Goal: Information Seeking & Learning: Check status

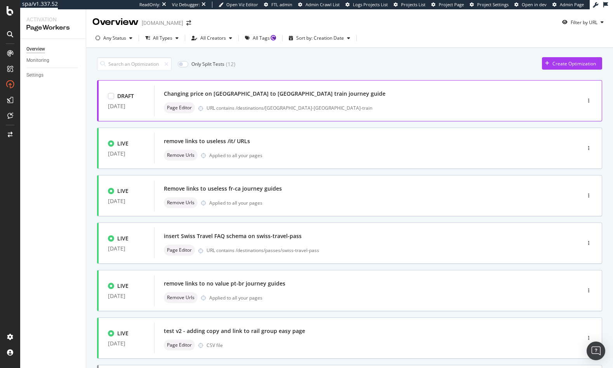
click at [339, 105] on div "URL contains /destinations/[GEOGRAPHIC_DATA]-[GEOGRAPHIC_DATA]-train" at bounding box center [378, 108] width 342 height 7
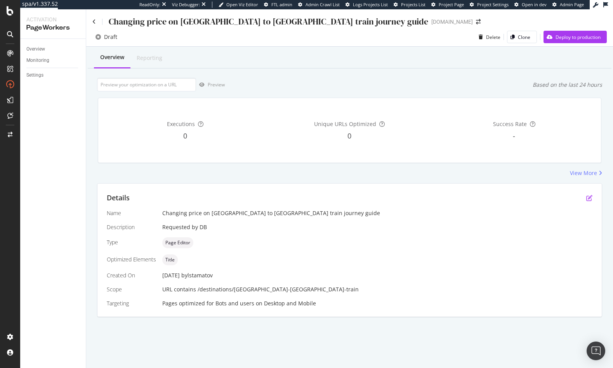
click at [593, 200] on icon "pen-to-square" at bounding box center [590, 198] width 6 height 6
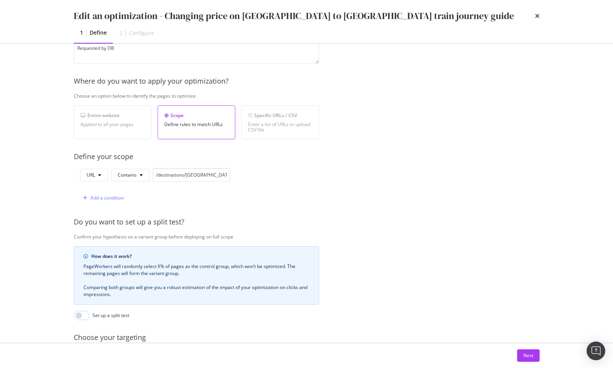
scroll to position [141, 0]
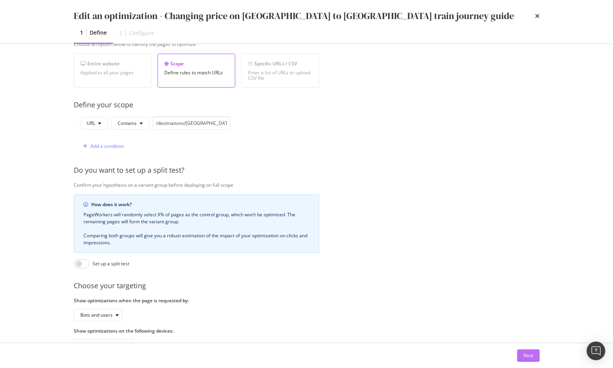
click at [526, 357] on div "Next" at bounding box center [529, 355] width 10 height 7
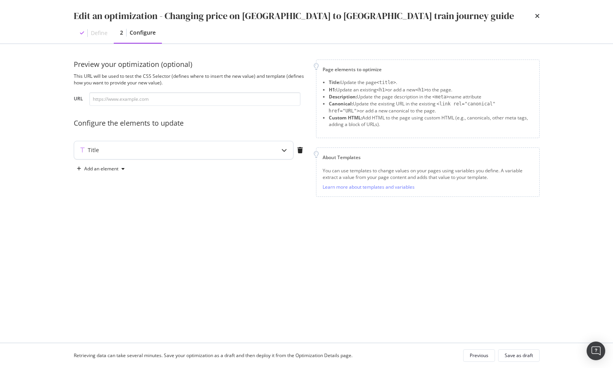
click at [279, 153] on div "modal" at bounding box center [284, 150] width 18 height 18
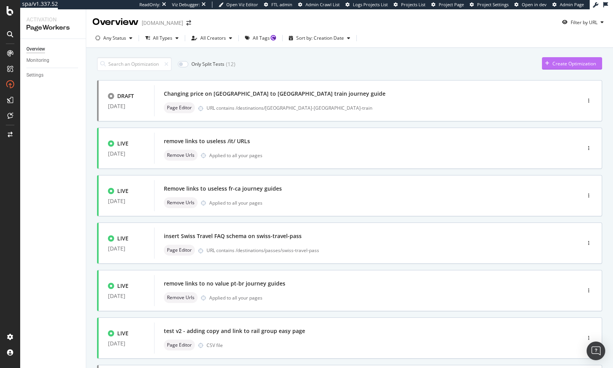
click at [577, 68] on div "Create Optimization" at bounding box center [569, 64] width 54 height 12
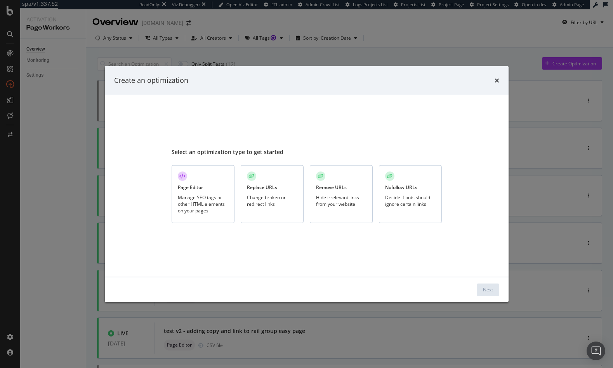
click at [206, 196] on div "Manage SEO tags or other HTML elements on your pages" at bounding box center [203, 203] width 51 height 20
click at [481, 292] on button "Next" at bounding box center [488, 289] width 23 height 12
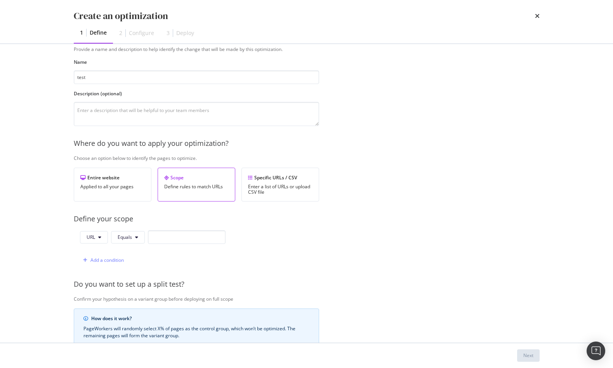
scroll to position [73, 0]
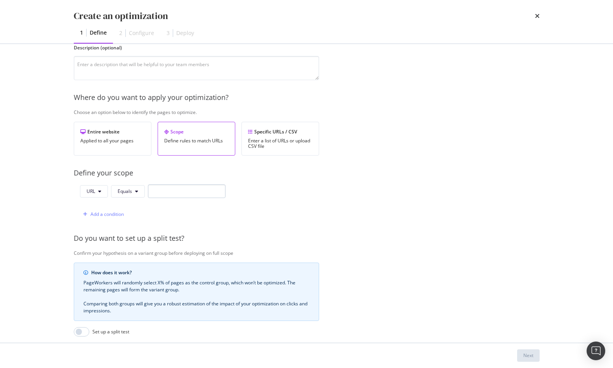
type input "test"
click at [182, 194] on input "modal" at bounding box center [187, 191] width 78 height 14
paste input "https://www.raileurope.com/de/destinations/hamburg-frankfurt-am-main-train"
type input "https://www.raileurope.com/de/destinations/hamburg-frankfurt-am-main-train"
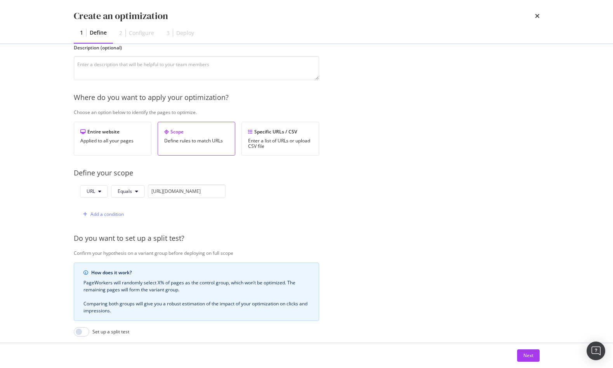
click at [312, 193] on div "URL Equals https://www.raileurope.com/de/destinations/hamburg-frankfurt-am-main…" at bounding box center [197, 202] width 246 height 37
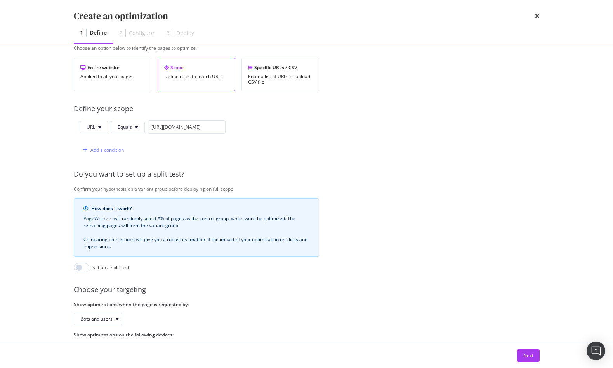
scroll to position [171, 0]
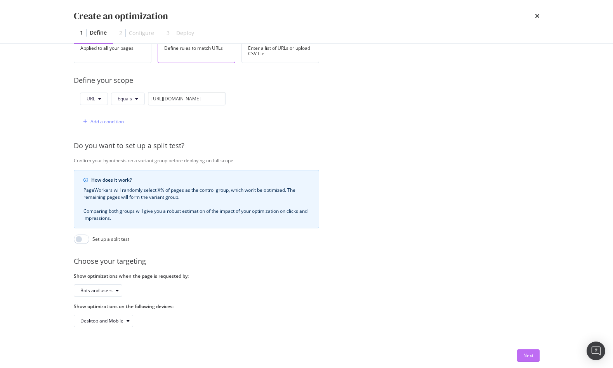
click at [533, 352] on div "Next" at bounding box center [529, 355] width 10 height 7
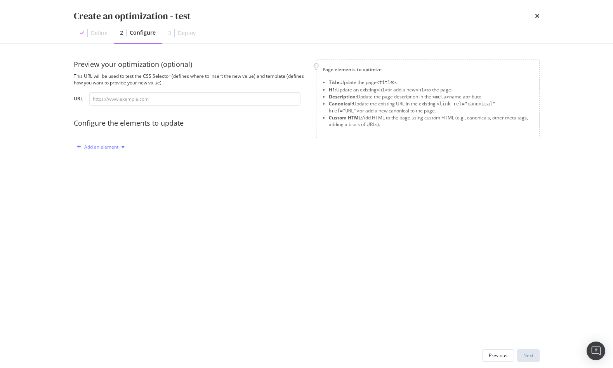
click at [102, 148] on div "Add an element" at bounding box center [101, 147] width 34 height 5
click at [105, 216] on div "Custom HTML" at bounding box center [109, 213] width 31 height 7
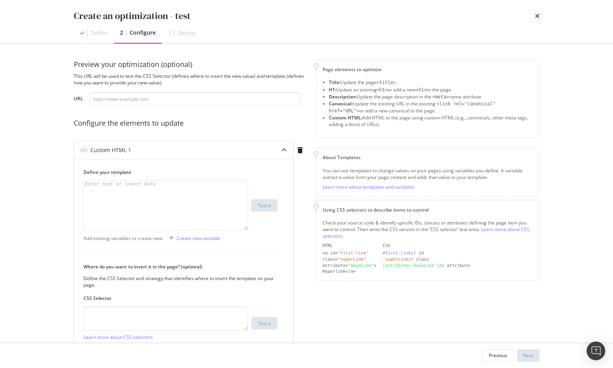
click at [140, 201] on div "modal" at bounding box center [166, 211] width 164 height 61
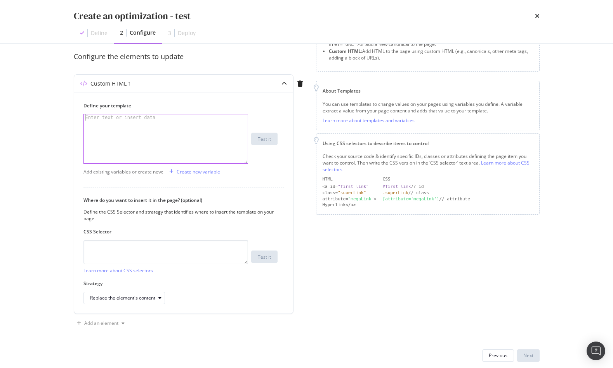
scroll to position [69, 0]
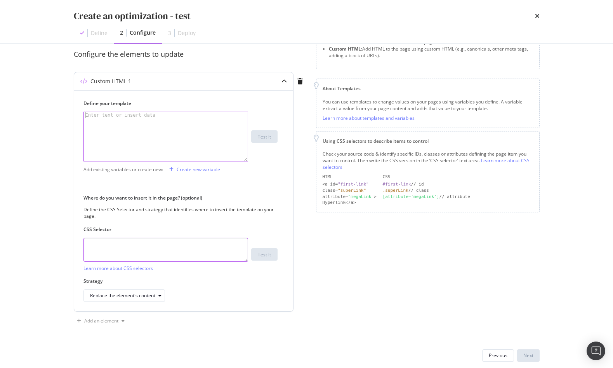
click at [209, 242] on textarea "modal" at bounding box center [166, 249] width 165 height 24
paste textarea ".prices .cheapest .content span"
type textarea ".prices .cheapest .content span"
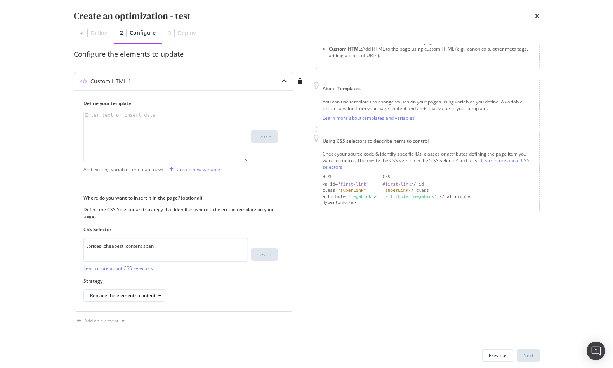
click at [142, 127] on div "modal" at bounding box center [166, 142] width 164 height 61
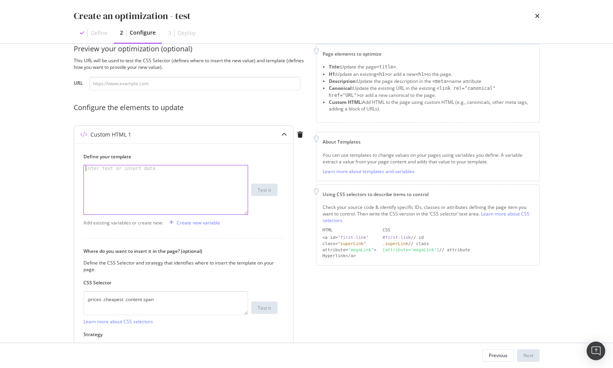
scroll to position [0, 0]
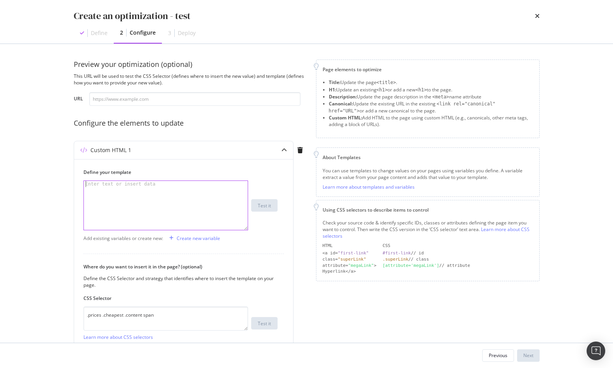
click at [195, 90] on div "Preview your optimization (optional) This URL will be used to test the CSS Sele…" at bounding box center [190, 82] width 233 height 46
click at [196, 91] on div "Preview your optimization (optional) This URL will be used to test the CSS Sele…" at bounding box center [190, 82] width 233 height 46
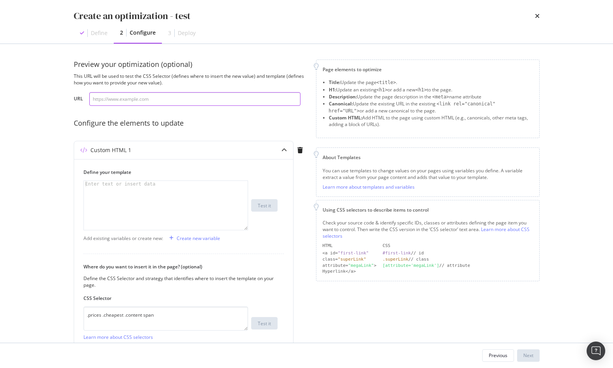
click at [202, 101] on input "modal" at bounding box center [194, 99] width 211 height 14
paste input "https://www.raileurope.com/de/destinations/hamburg-frankfurt-am-main-train"
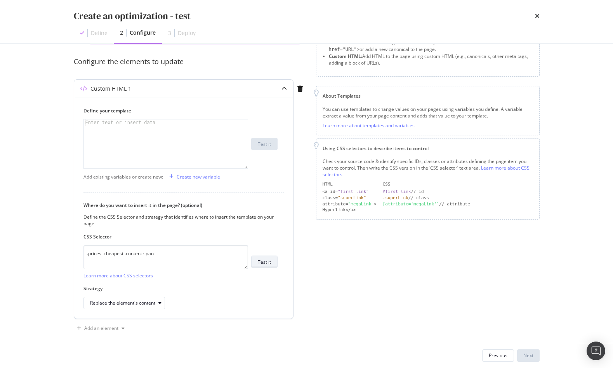
scroll to position [63, 0]
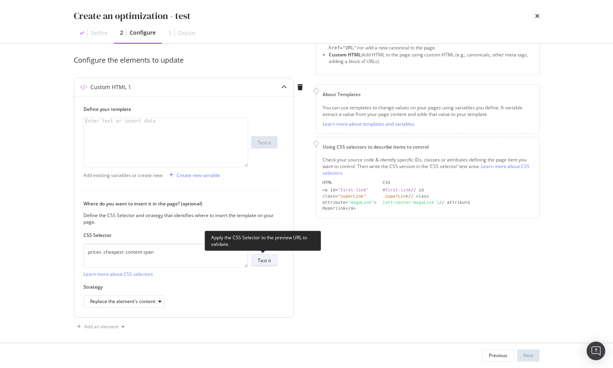
type input "https://www.raileurope.com/de/destinations/hamburg-frankfurt-am-main-train"
click at [268, 259] on div "Test it" at bounding box center [264, 260] width 13 height 7
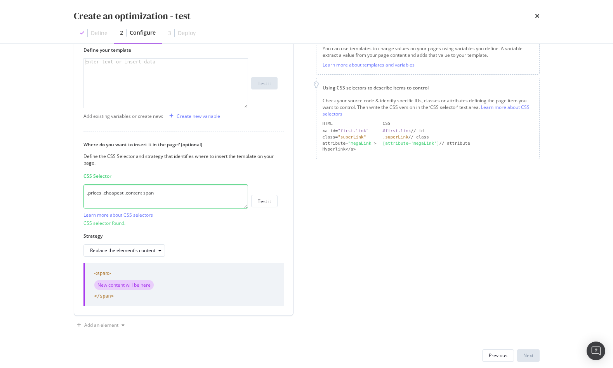
scroll to position [126, 0]
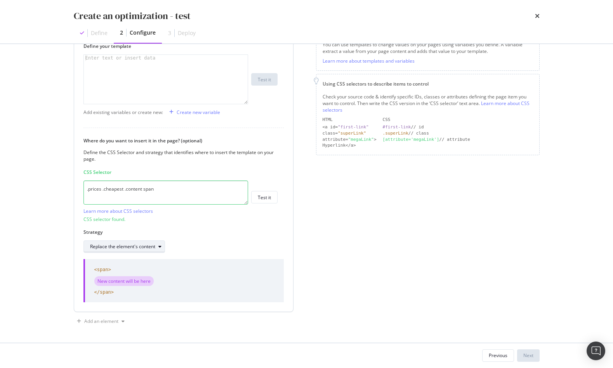
click at [141, 248] on div "Replace the element's content" at bounding box center [122, 246] width 65 height 5
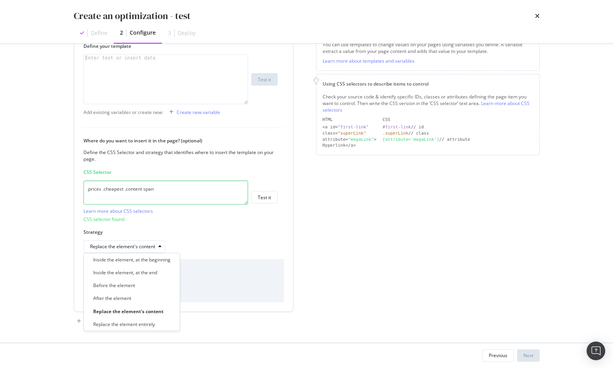
click at [226, 244] on div "Replace the element's content" at bounding box center [181, 246] width 194 height 12
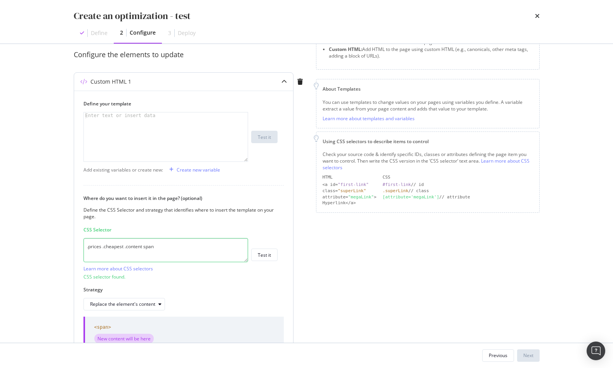
scroll to position [64, 0]
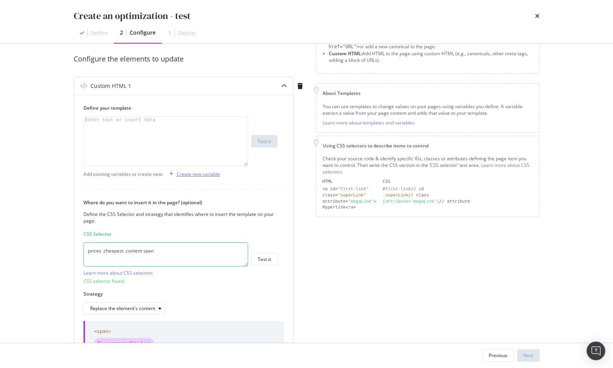
click at [191, 174] on div "Create new variable" at bounding box center [199, 174] width 44 height 7
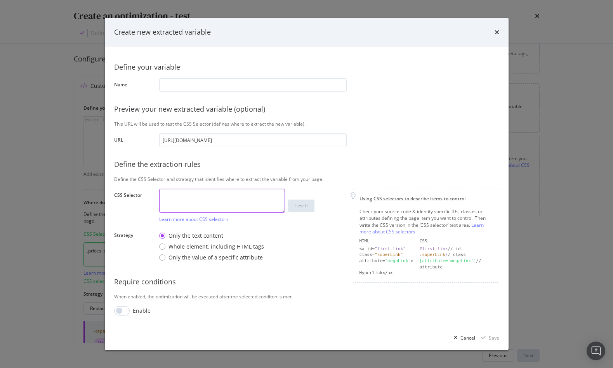
click at [191, 193] on textarea "modal" at bounding box center [222, 200] width 126 height 24
paste textarea "#content > div.stats-container > div > div > ol > li.cheapest > div.content > s…"
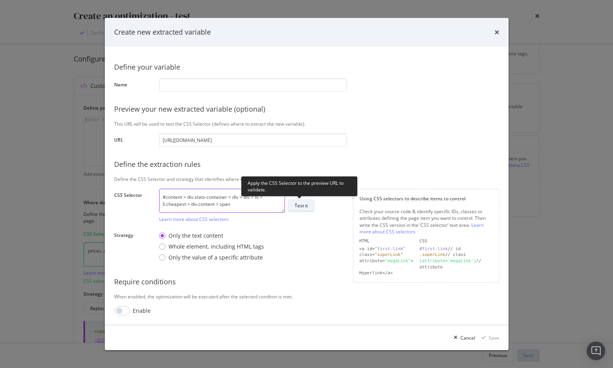
type textarea "#content > div.stats-container > div > div > ol > li.cheapest > div.content > s…"
click at [308, 202] on button "Test it" at bounding box center [301, 205] width 26 height 12
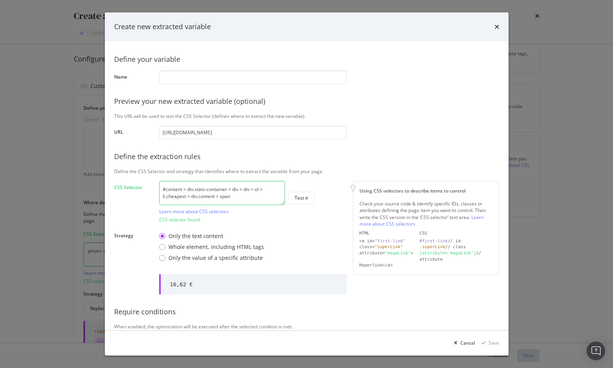
scroll to position [0, 0]
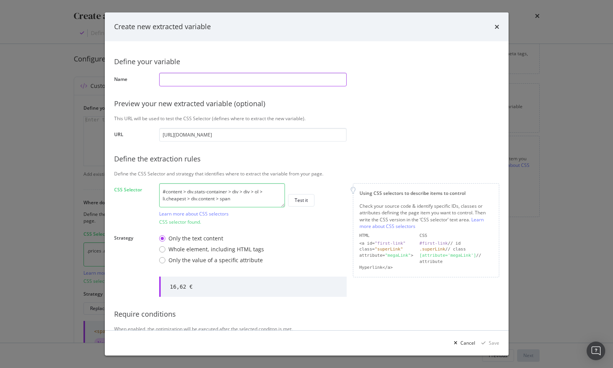
click at [218, 79] on input "modal" at bounding box center [253, 80] width 188 height 14
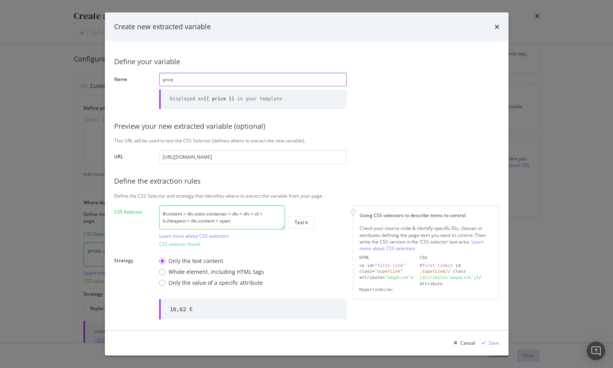
scroll to position [49, 0]
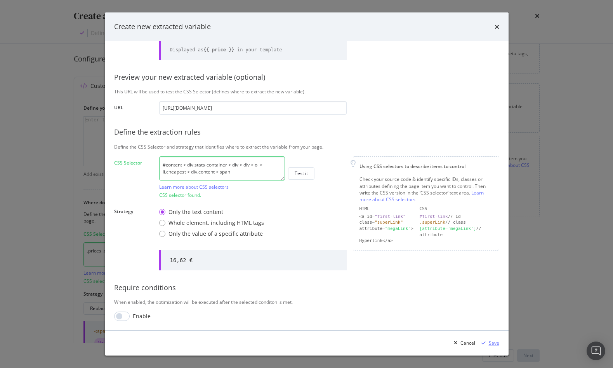
type input "price"
click at [497, 342] on div "Save" at bounding box center [494, 342] width 10 height 7
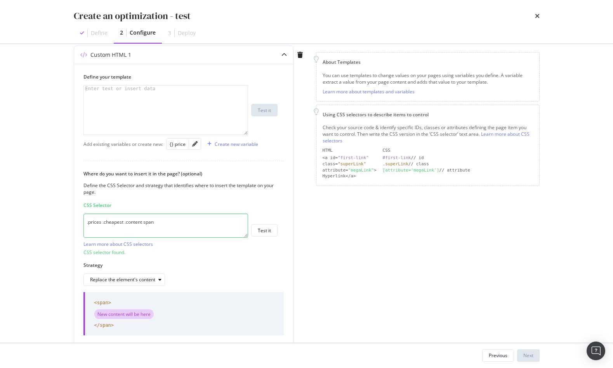
scroll to position [96, 0]
click at [156, 223] on textarea ".prices .cheapest .content span" at bounding box center [166, 225] width 165 height 24
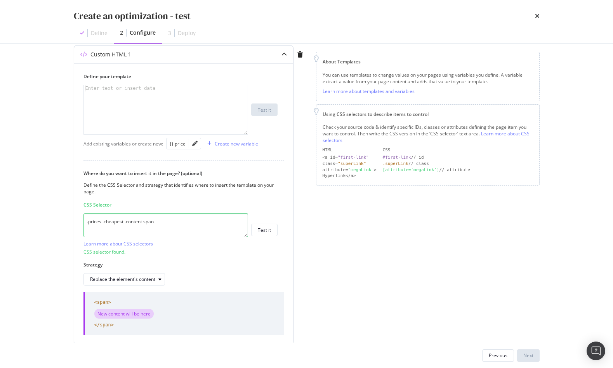
paste textarea "#content > div.stats-container > div > div > ol > li.cheapest > div.content > s…"
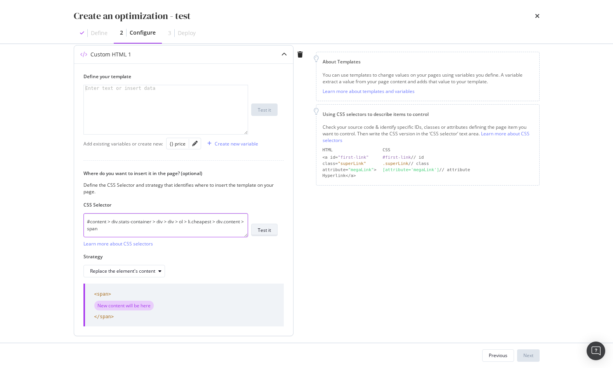
type textarea "#content > div.stats-container > div > div > ol > li.cheapest > div.content > s…"
click at [261, 234] on div "Test it" at bounding box center [264, 229] width 13 height 11
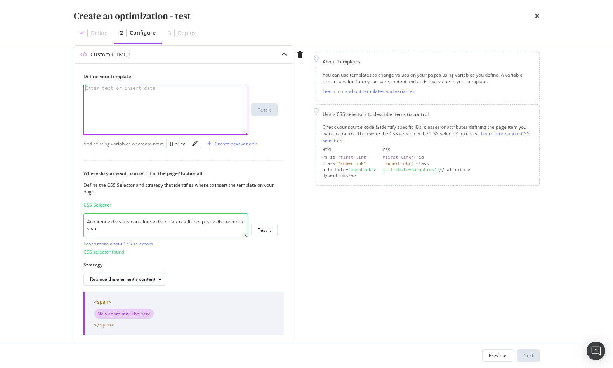
click at [146, 102] on div "modal" at bounding box center [166, 115] width 164 height 61
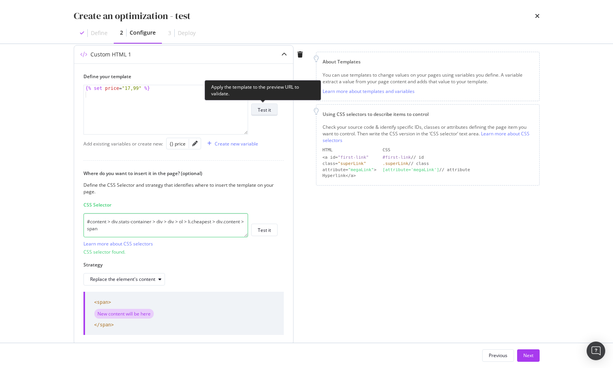
click at [267, 113] on div "Test it" at bounding box center [264, 109] width 13 height 11
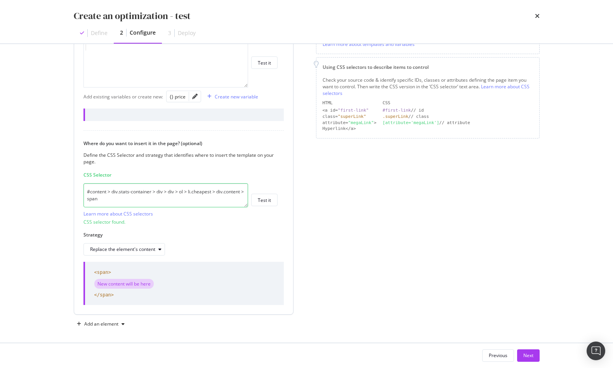
scroll to position [0, 0]
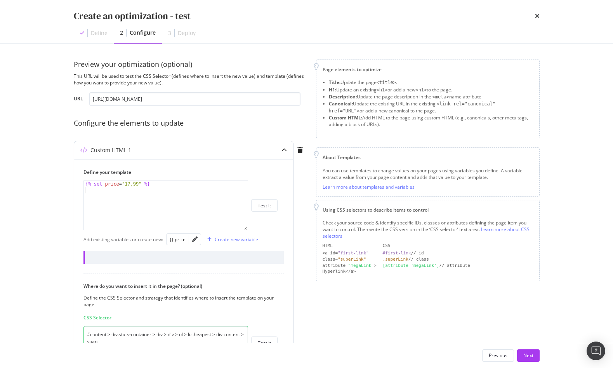
click at [151, 198] on div "{% set price = "17,99" %}" at bounding box center [166, 211] width 164 height 61
drag, startPoint x: 174, startPoint y: 184, endPoint x: 84, endPoint y: 176, distance: 89.8
click at [84, 176] on div "Define your template {% set price = "17,99" %} XXXXXXXXXXXXXXXXXXXXXXXXXXXXXXXX…" at bounding box center [181, 199] width 194 height 61
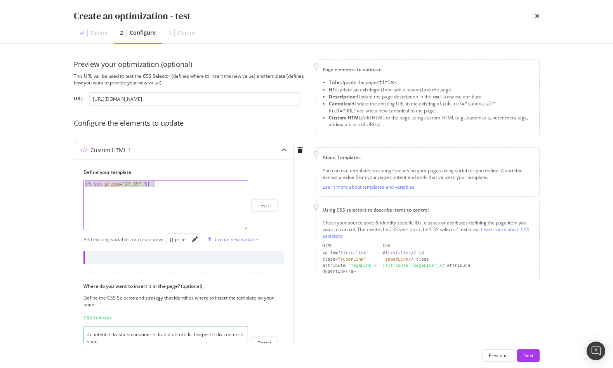
type textarea "{% set price = "17,99" %}"
paste textarea "Cursor at row 1"
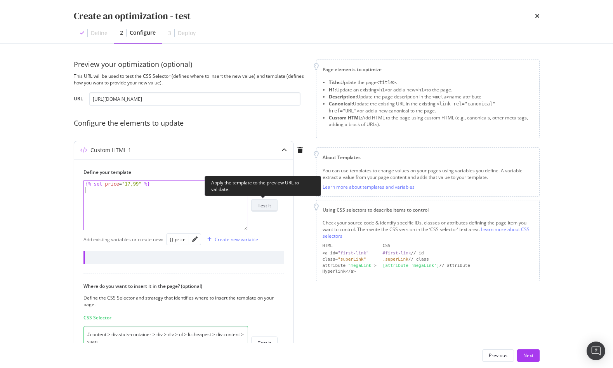
click at [268, 207] on div "Test it" at bounding box center [264, 205] width 13 height 7
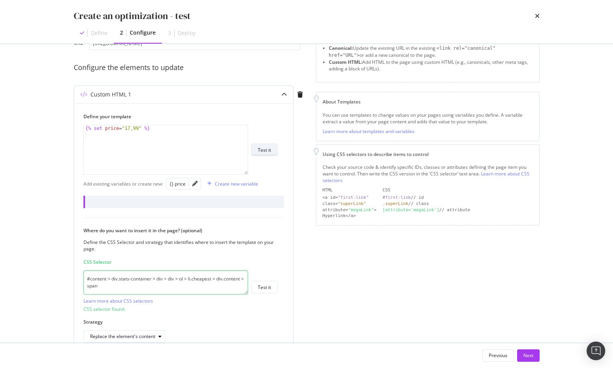
scroll to position [62, 0]
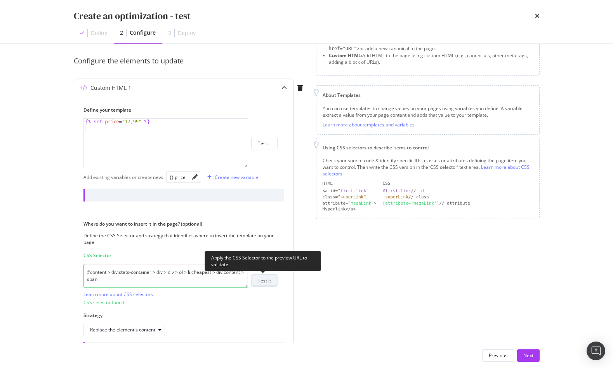
click at [270, 281] on div "Test it" at bounding box center [264, 280] width 13 height 7
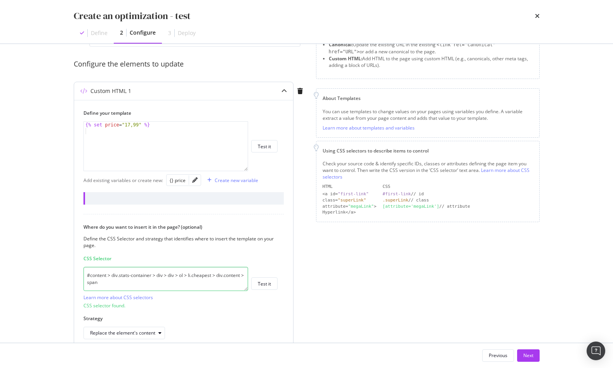
scroll to position [0, 0]
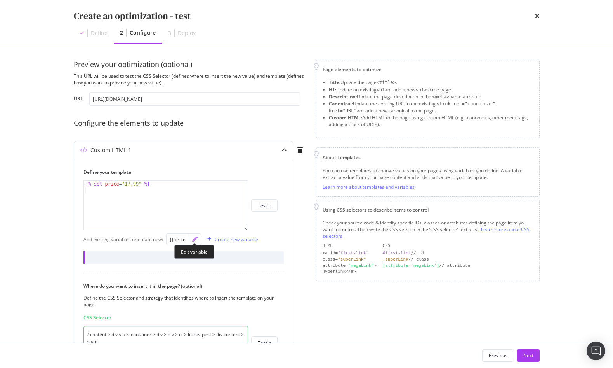
click at [192, 239] on icon "pencil" at bounding box center [194, 238] width 5 height 5
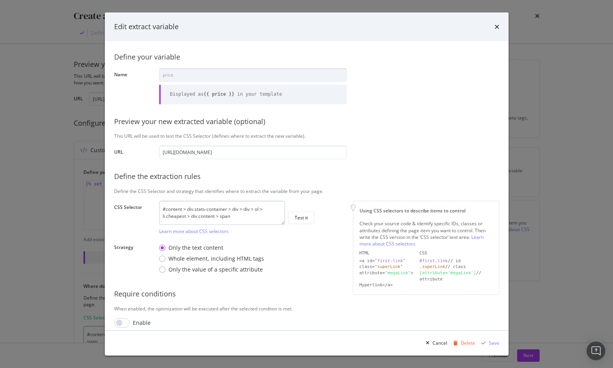
scroll to position [11, 0]
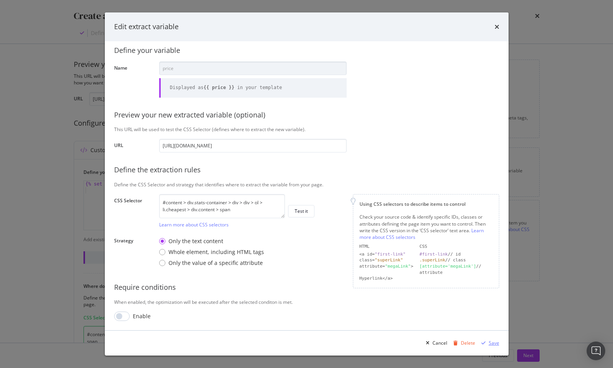
click at [489, 342] on div "modal" at bounding box center [484, 342] width 10 height 5
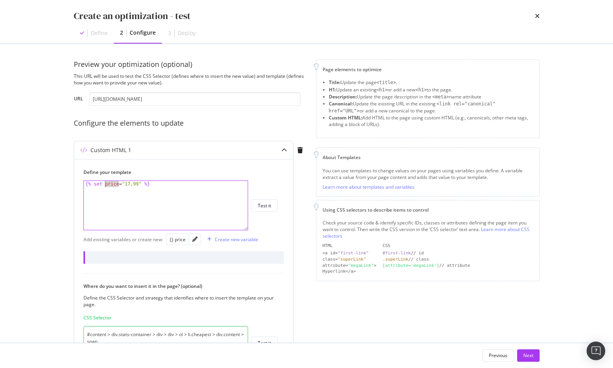
drag, startPoint x: 119, startPoint y: 184, endPoint x: 105, endPoint y: 184, distance: 14.0
click at [105, 184] on div "{% set price = "17,99" %}" at bounding box center [166, 211] width 164 height 61
click at [175, 239] on div "{} price" at bounding box center [178, 239] width 16 height 7
click at [108, 182] on div "{% set {{ price }} = "17,99" %}" at bounding box center [166, 211] width 164 height 61
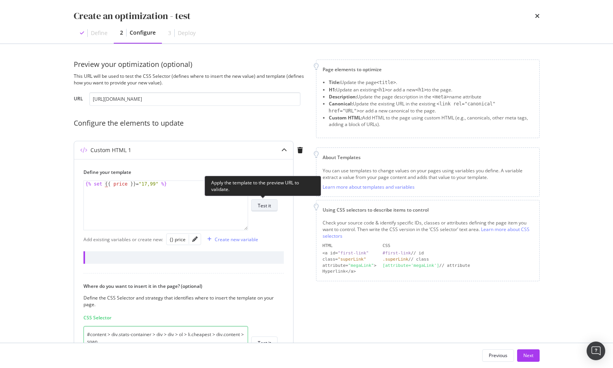
click at [265, 209] on div "Test it" at bounding box center [264, 205] width 13 height 11
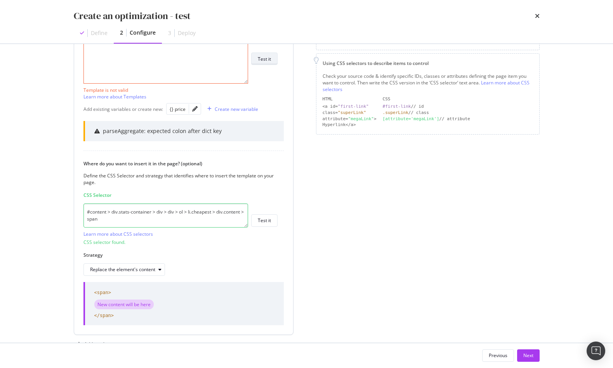
scroll to position [59, 0]
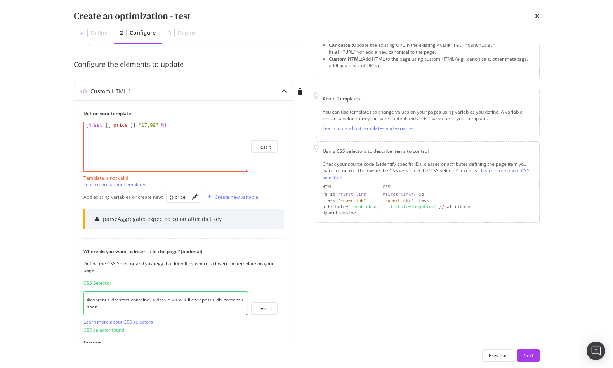
click at [136, 126] on div "{% set {{ price }} = "17,99" %}" at bounding box center [166, 152] width 164 height 61
click at [133, 122] on div "{% set {{ price }} = "17,99" %}" at bounding box center [166, 152] width 164 height 61
type textarea "{% set {{ price }} = "17,99" %}"
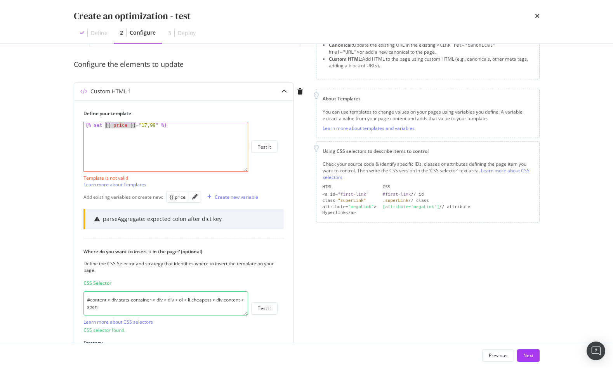
drag, startPoint x: 136, startPoint y: 124, endPoint x: 105, endPoint y: 124, distance: 30.3
click at [105, 124] on div "{% set {{ price }} = "17,99" %}" at bounding box center [166, 152] width 164 height 61
click at [146, 134] on div "{% set {{ price }} = "17,99" %}" at bounding box center [166, 152] width 164 height 61
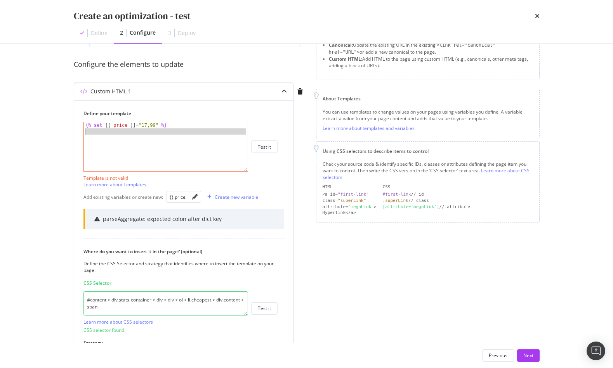
click at [146, 134] on div "{% set {{ price }} = "17,99" %}" at bounding box center [166, 152] width 164 height 61
paste textarea "Cursor at row 3"
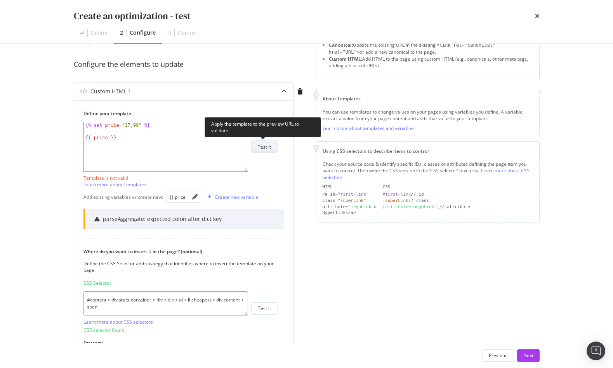
click at [264, 146] on div "Test it" at bounding box center [264, 146] width 13 height 7
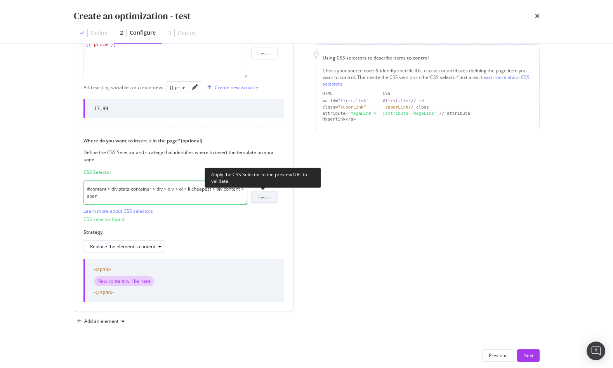
click at [270, 198] on div "Test it" at bounding box center [264, 197] width 13 height 7
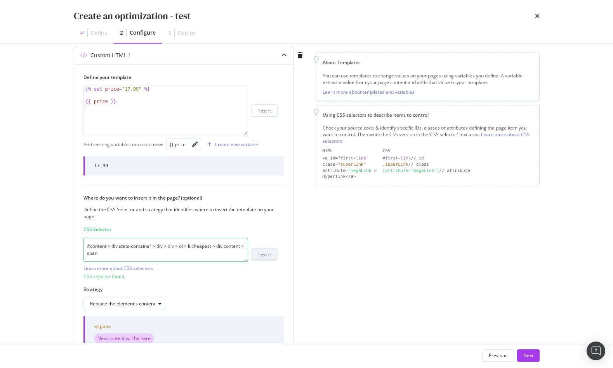
scroll to position [152, 0]
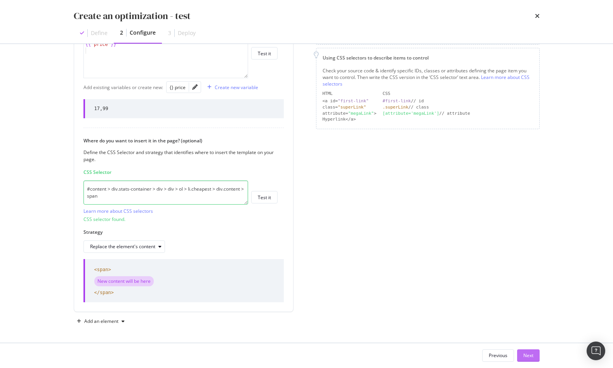
click at [530, 356] on div "Next" at bounding box center [529, 355] width 10 height 7
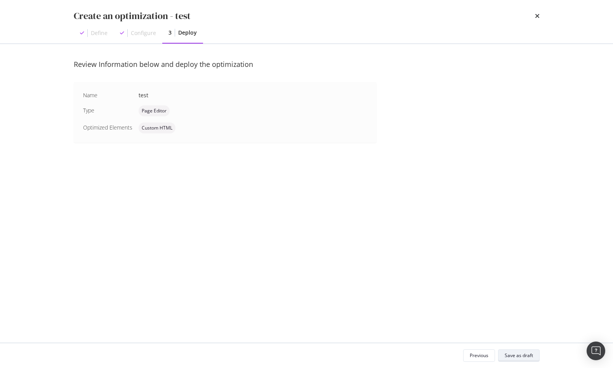
scroll to position [0, 0]
click at [519, 354] on div "Save as draft" at bounding box center [519, 355] width 28 height 7
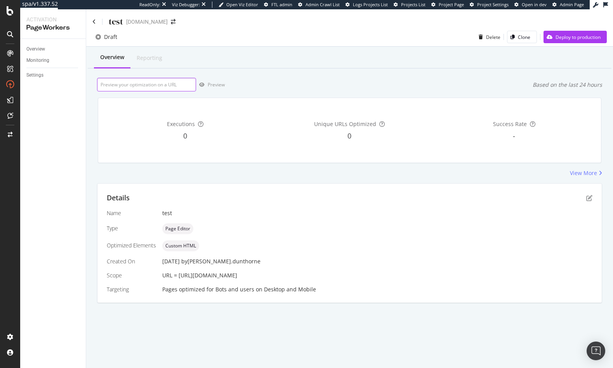
click at [160, 82] on input "url" at bounding box center [146, 85] width 99 height 14
paste input "https://www.raileurope.com/de/destinations/hamburg-frankfurt-am-main-train"
type input "https://www.raileurope.com/de/destinations/hamburg-frankfurt-am-main-train"
click at [213, 86] on div "Preview" at bounding box center [216, 84] width 17 height 7
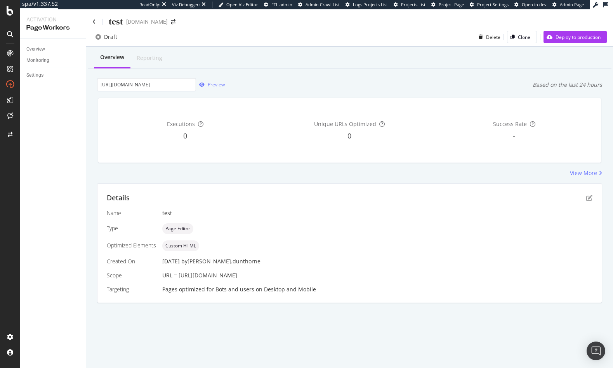
scroll to position [0, 0]
click at [169, 62] on div "Overview Reporting" at bounding box center [350, 57] width 524 height 21
click at [584, 197] on div "Details" at bounding box center [350, 198] width 486 height 10
click at [590, 198] on icon "pen-to-square" at bounding box center [590, 198] width 6 height 6
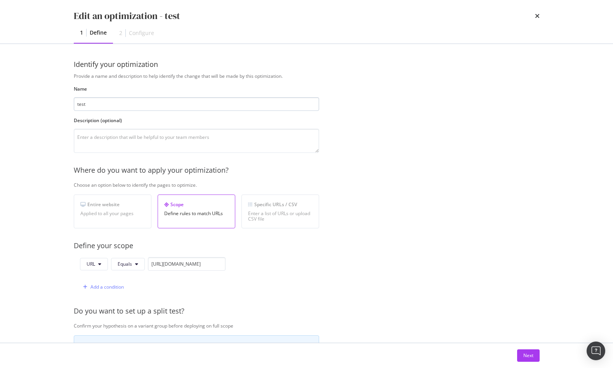
click at [164, 105] on input "test" at bounding box center [197, 104] width 246 height 14
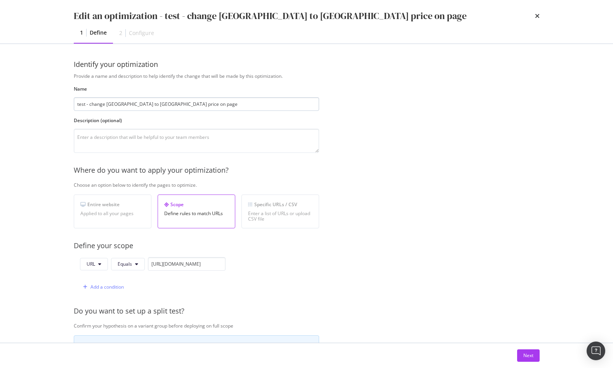
click at [162, 103] on input "test - change frankfurt to hamburg price on page" at bounding box center [197, 104] width 246 height 14
type input "test - change frankfurt to hamburg price to 17,99 on page"
click at [525, 356] on div "Next" at bounding box center [529, 355] width 10 height 7
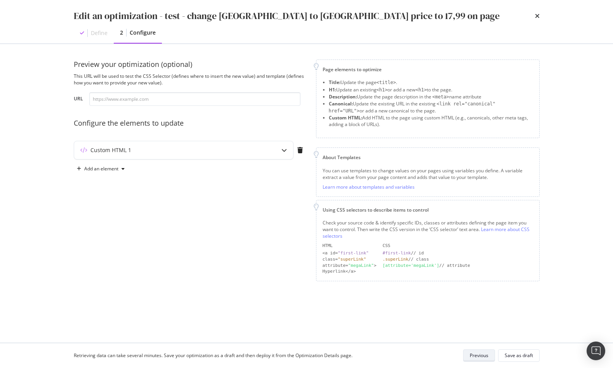
click at [525, 356] on div "Save as draft" at bounding box center [519, 355] width 28 height 7
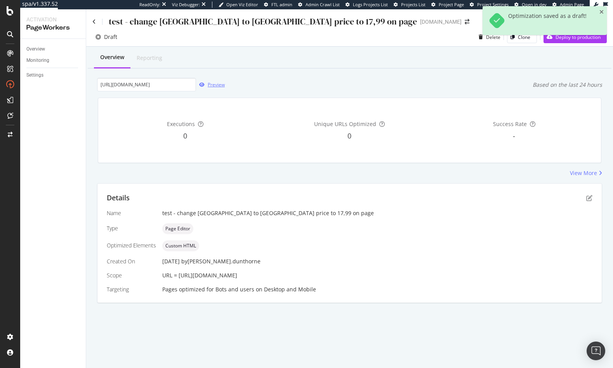
click at [208, 83] on div "Preview" at bounding box center [216, 84] width 17 height 7
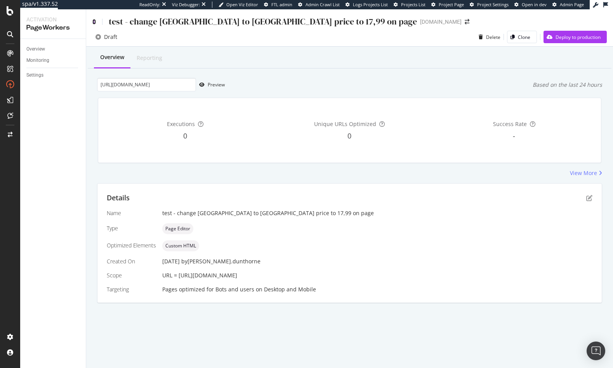
click at [94, 21] on icon at bounding box center [93, 21] width 3 height 5
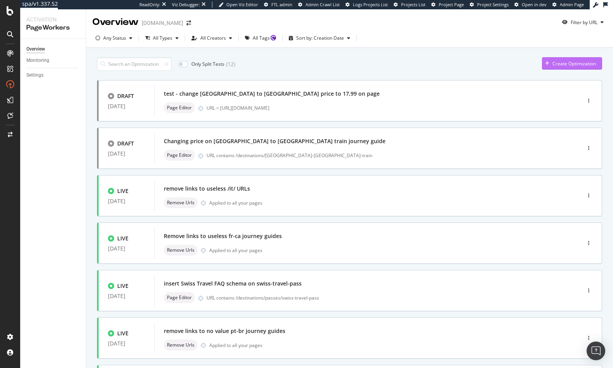
click at [574, 63] on div "Create Optimization" at bounding box center [575, 63] width 44 height 7
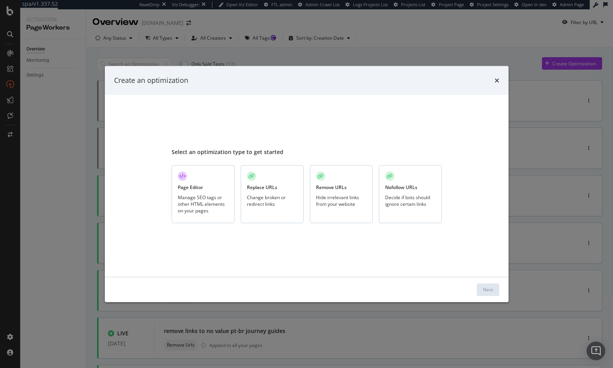
drag, startPoint x: 207, startPoint y: 190, endPoint x: 295, endPoint y: 227, distance: 96.1
click at [207, 190] on div "Page Editor Manage SEO tags or other HTML elements on your pages" at bounding box center [203, 194] width 63 height 58
click at [488, 284] on div "Next" at bounding box center [488, 289] width 10 height 12
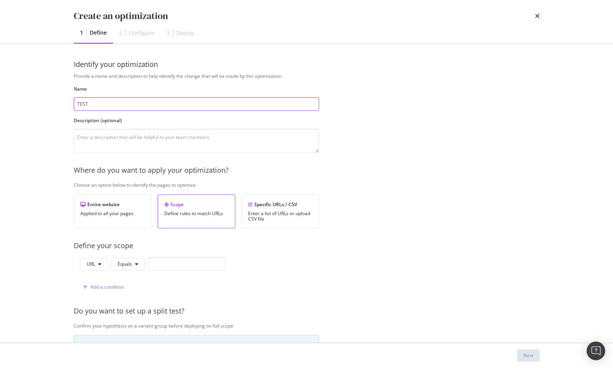
type input "TEST"
type input "test - update hamburg to frankfurt schema so price is 17,99"
click at [277, 214] on div "Enter a list of URLs or upload CSV file" at bounding box center [280, 216] width 64 height 11
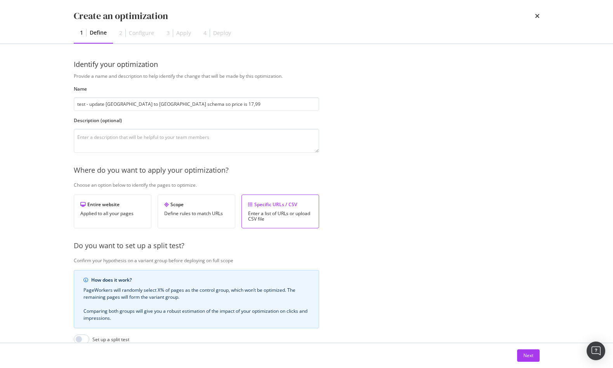
scroll to position [106, 0]
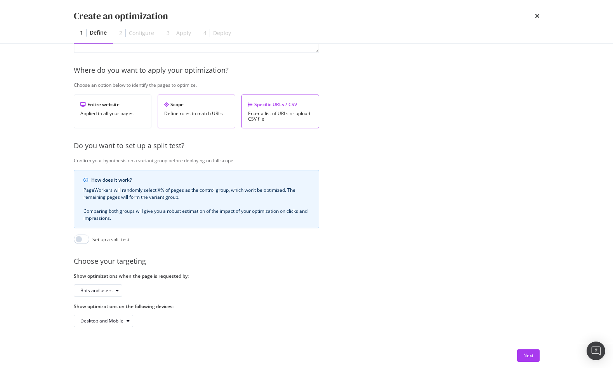
click at [189, 111] on div "Define rules to match URLs" at bounding box center [196, 113] width 64 height 5
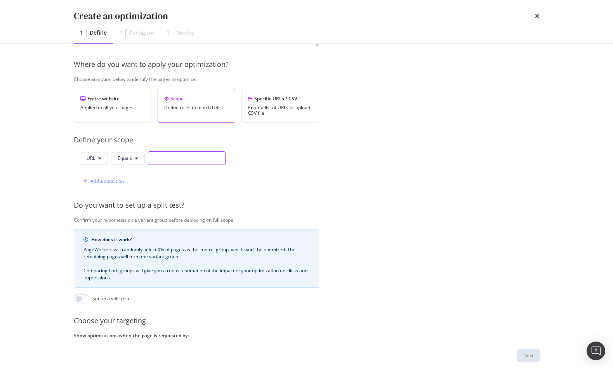
click at [153, 159] on input "modal" at bounding box center [187, 158] width 78 height 14
paste input "https://www.raileurope.com/de/destinations/hamburg-frankfurt-am-main-train"
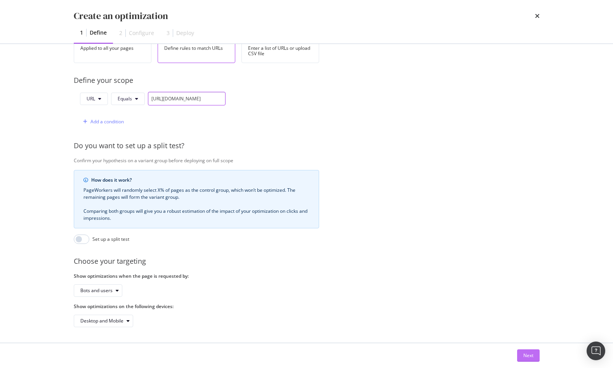
type input "https://www.raileurope.com/de/destinations/hamburg-frankfurt-am-main-train"
click at [538, 360] on button "Next" at bounding box center [529, 355] width 23 height 12
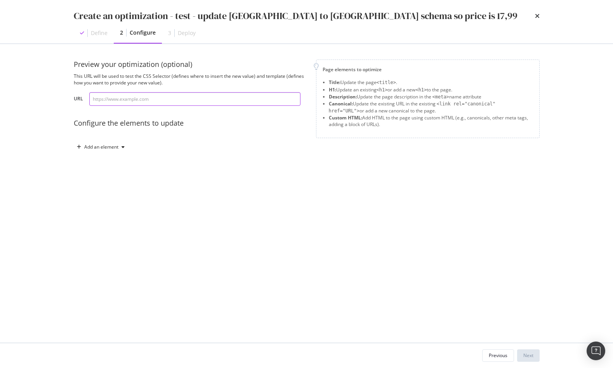
click at [125, 99] on input "modal" at bounding box center [194, 99] width 211 height 14
paste input "https://www.raileurope.com/de/destinations/hamburg-frankfurt-am-main-train"
type input "https://www.raileurope.com/de/destinations/hamburg-frankfurt-am-main-train"
click at [92, 147] on div "Add an element" at bounding box center [101, 147] width 34 height 5
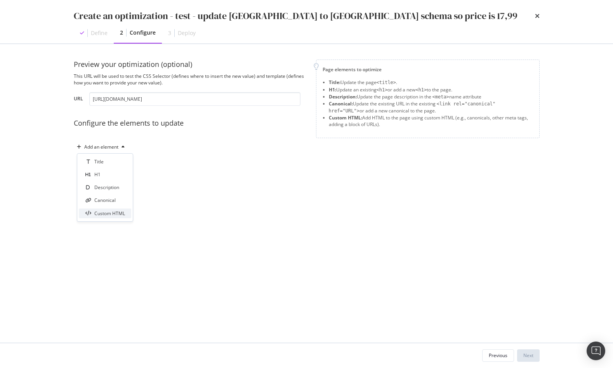
click at [109, 214] on div "Custom HTML" at bounding box center [109, 213] width 31 height 7
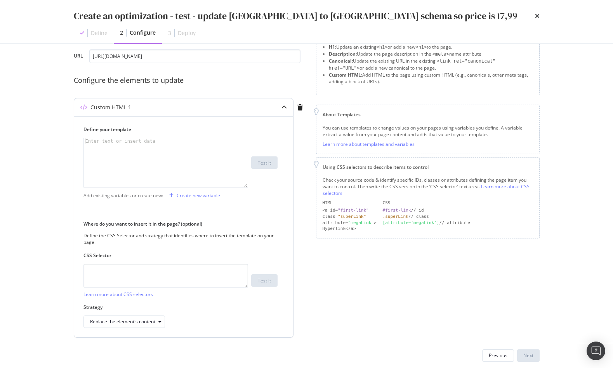
scroll to position [58, 0]
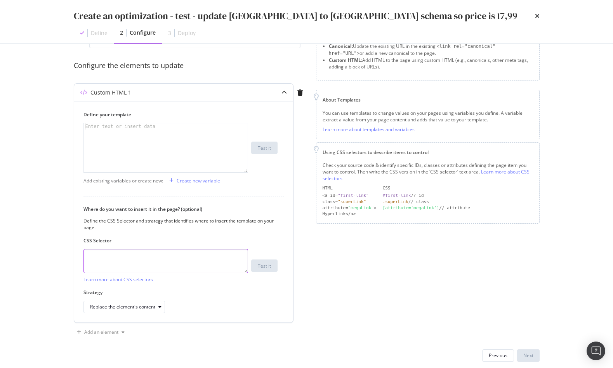
click at [136, 258] on textarea "modal" at bounding box center [166, 261] width 165 height 24
paste textarea "#content > script"
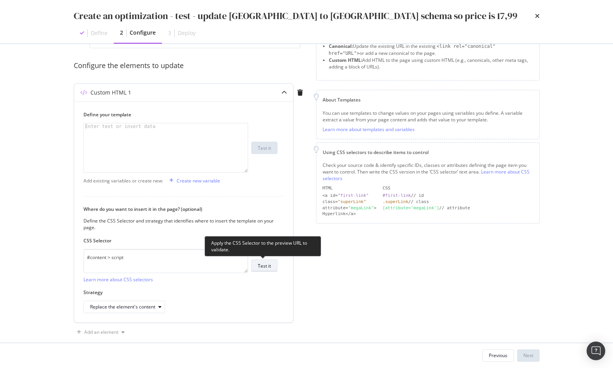
click at [270, 266] on div "Test it" at bounding box center [264, 265] width 13 height 7
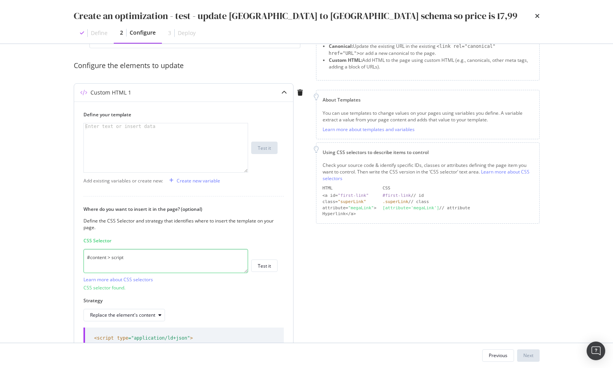
click at [168, 255] on textarea "#content > script" at bounding box center [166, 261] width 165 height 24
paste textarea "script[type="application/ld+json"]:contains("TrainTrip")"
type textarea "script[type="application/ld+json"]:contains("TrainTrip")"
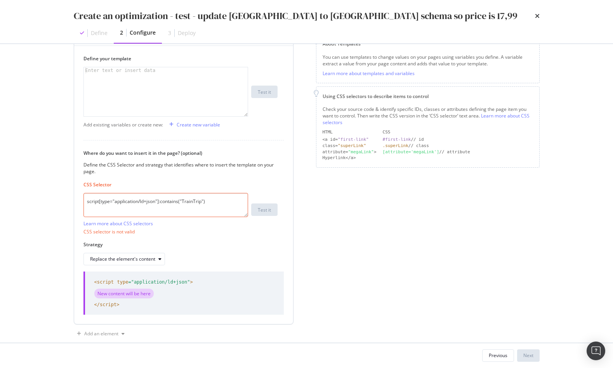
scroll to position [114, 0]
click at [147, 201] on textarea "script[type="application/ld+json"]:contains("TrainTrip")" at bounding box center [166, 204] width 165 height 24
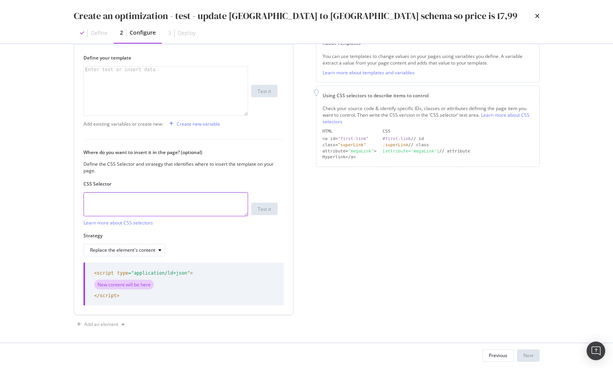
paste textarea "#content > script"
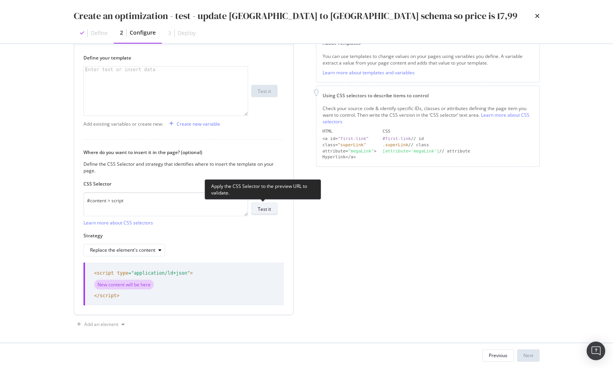
click at [261, 210] on div "Test it" at bounding box center [264, 209] width 13 height 7
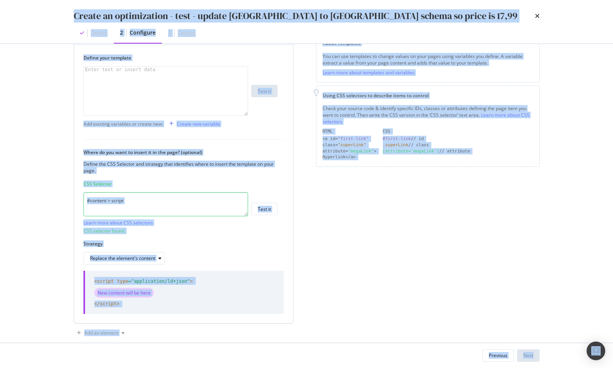
click at [146, 195] on textarea "#content > script" at bounding box center [166, 204] width 165 height 24
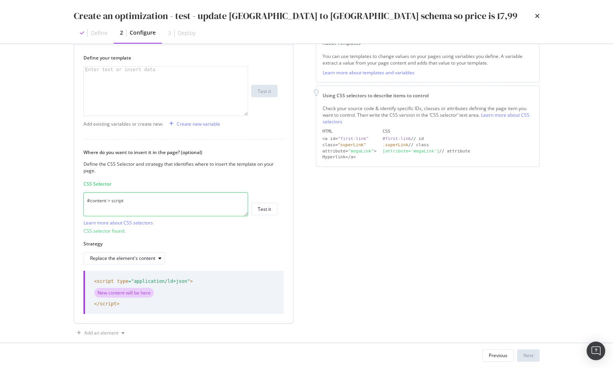
click at [146, 195] on textarea "#content > script" at bounding box center [166, 204] width 165 height 24
paste textarea "script[type="application/ld+json"]:nth-of-type(3)"
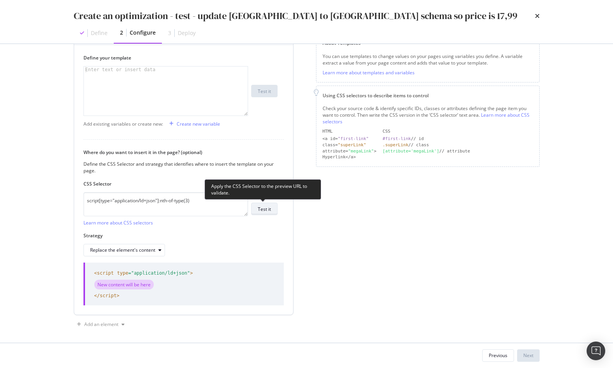
click at [268, 210] on div "Test it" at bounding box center [264, 209] width 13 height 7
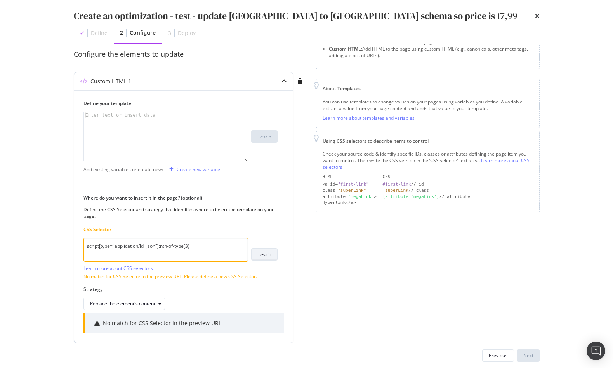
scroll to position [100, 0]
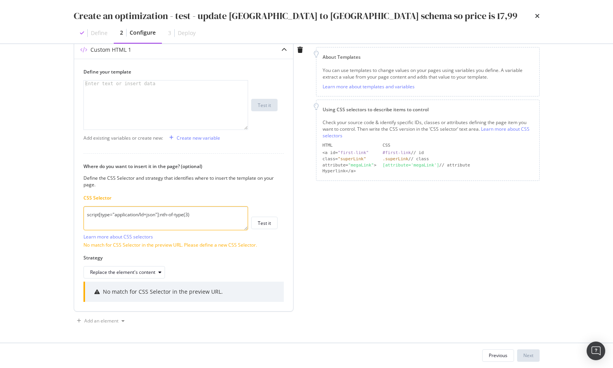
click at [158, 213] on textarea "script[type="application/ld+json"]:nth-of-type(3)" at bounding box center [166, 218] width 165 height 24
paste textarea "#content > script"
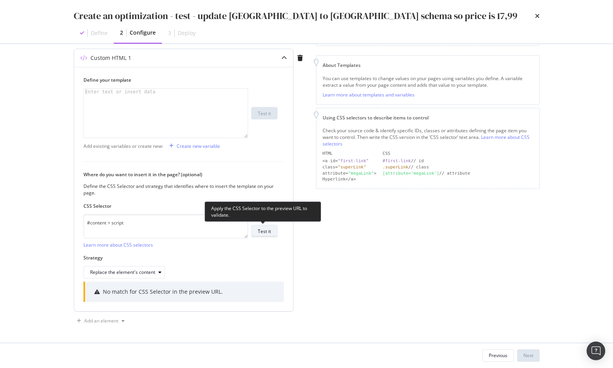
click at [267, 228] on div "Test it" at bounding box center [264, 231] width 13 height 7
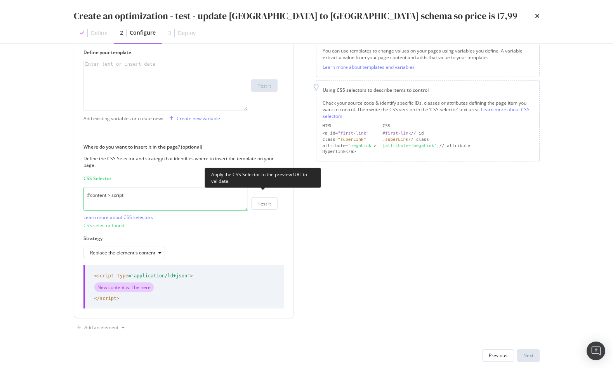
scroll to position [126, 0]
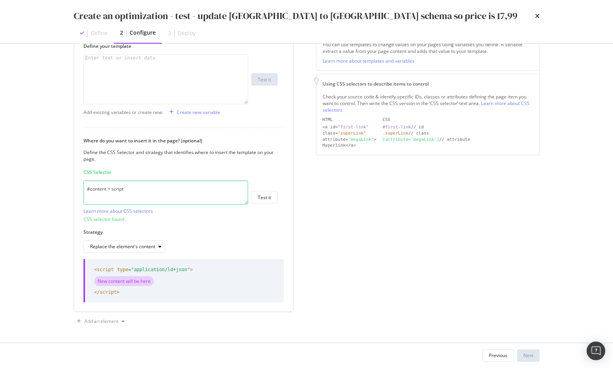
click at [118, 191] on textarea "#content > script" at bounding box center [166, 192] width 165 height 24
click at [142, 192] on textarea "#content > script" at bounding box center [166, 192] width 165 height 24
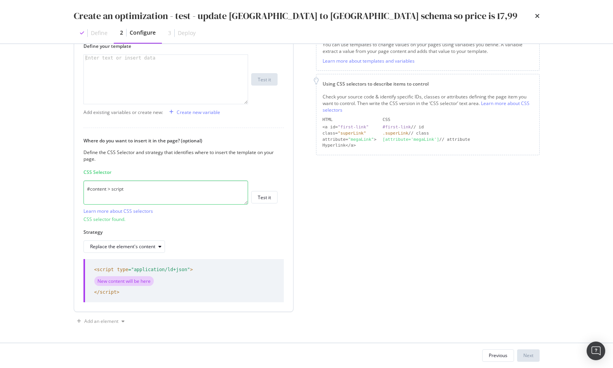
paste textarea "[type="application/ld+json"]:contains("TrainTrip")"
type textarea "#content > script[type="application/ld+json"]:contains("TrainTrip")"
click at [222, 190] on textarea "#content > script[type="application/ld+json"]:contains("TrainTrip")" at bounding box center [166, 192] width 165 height 24
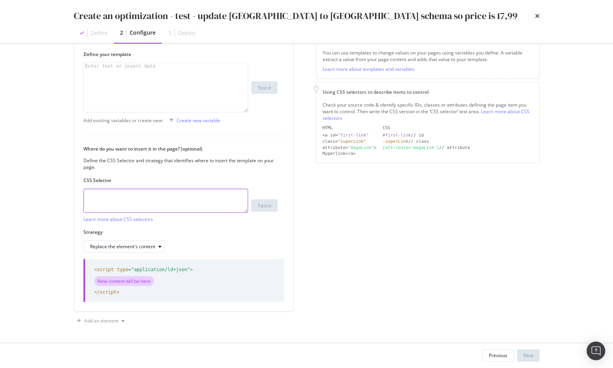
scroll to position [105, 0]
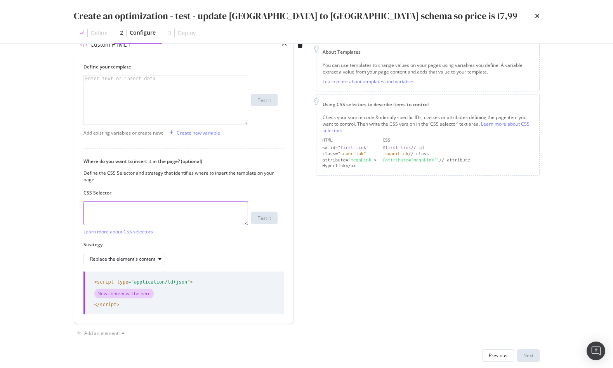
paste textarea "#content > script[type="application/ld+json"]"
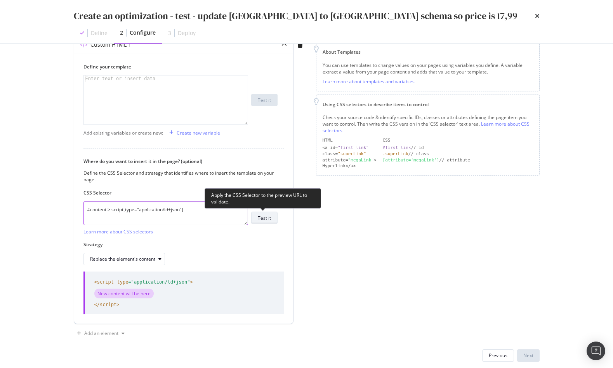
type textarea "#content > script[type="application/ld+json"]"
click at [269, 217] on div "Test it" at bounding box center [264, 217] width 13 height 7
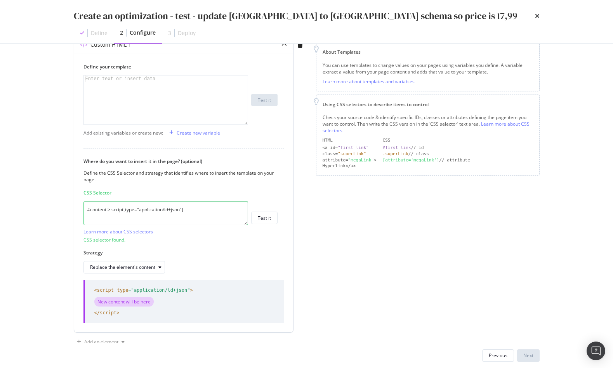
scroll to position [54, 0]
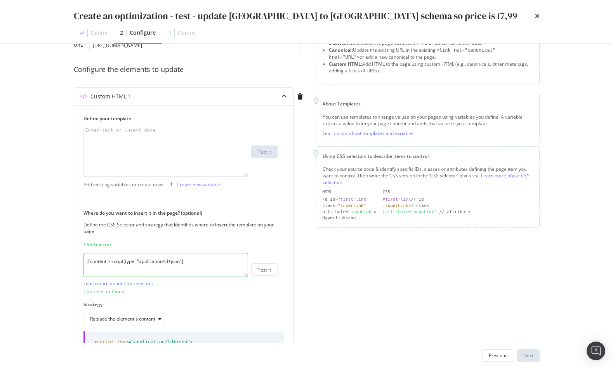
click at [119, 133] on div "Enter text or insert data" at bounding box center [120, 130] width 73 height 6
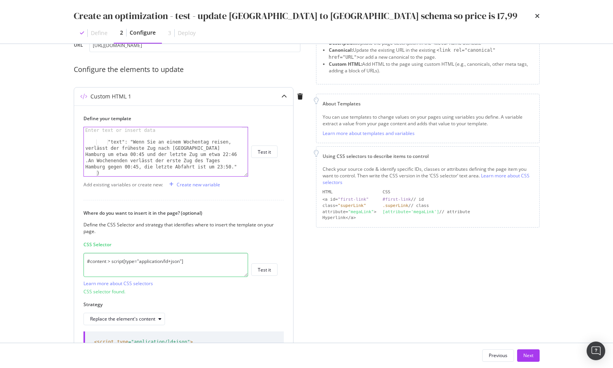
scroll to position [821, 0]
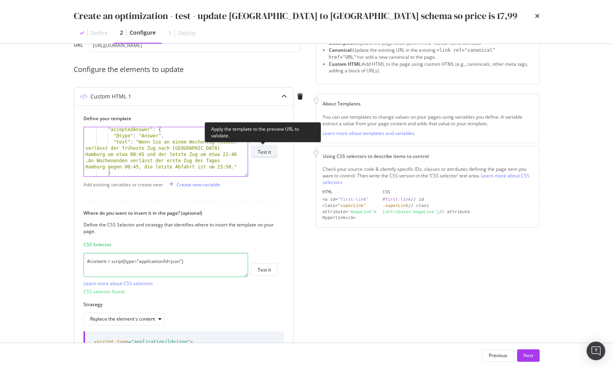
click at [271, 153] on button "Test it" at bounding box center [264, 151] width 26 height 12
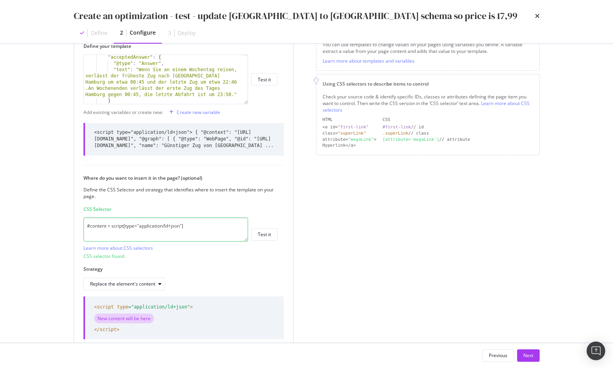
scroll to position [170, 0]
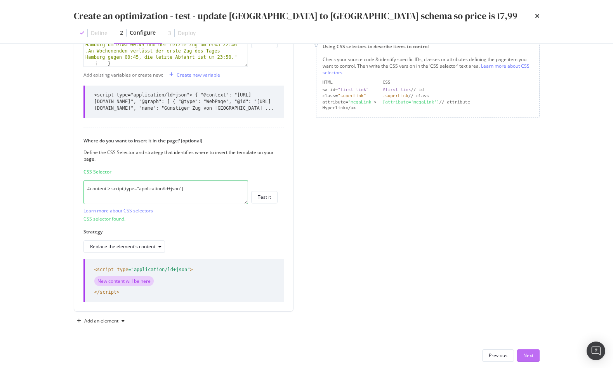
click at [525, 353] on div "Next" at bounding box center [529, 355] width 10 height 7
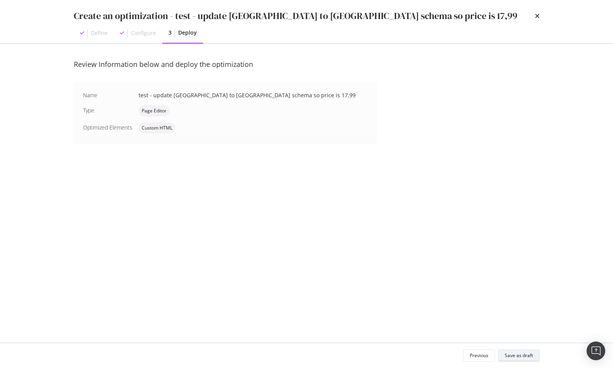
click at [525, 353] on div "Save as draft" at bounding box center [519, 355] width 28 height 7
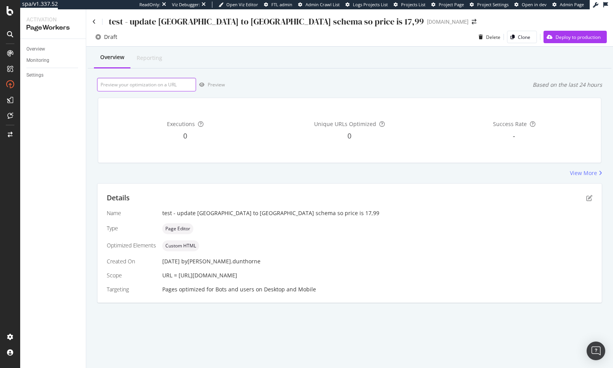
click at [150, 87] on input "url" at bounding box center [146, 85] width 99 height 14
paste input "https://www.raileurope.com/de/destinations/hamburg-frankfurt-am-main-train"
type input "https://www.raileurope.com/de/destinations/hamburg-frankfurt-am-main-train"
click at [216, 88] on div "Preview" at bounding box center [210, 85] width 29 height 12
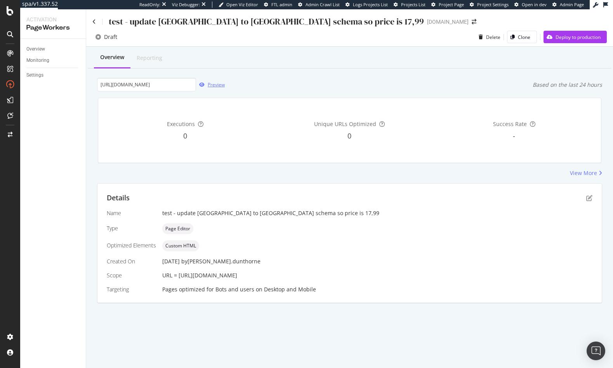
scroll to position [0, 0]
click at [323, 187] on div "Details Name test - update hamburg to frankfurt schema so price is 17,99 Type P…" at bounding box center [350, 242] width 505 height 119
click at [210, 84] on div "Preview" at bounding box center [216, 84] width 17 height 7
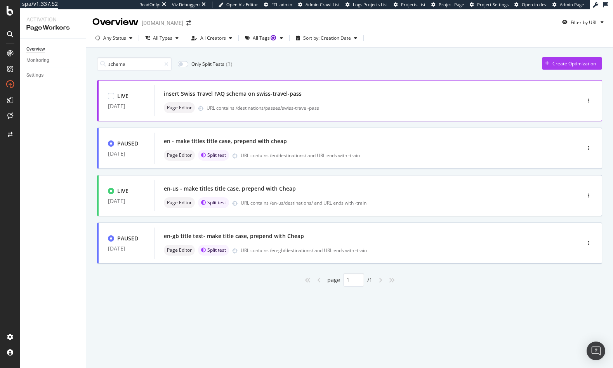
click at [313, 100] on div "insert Swiss Travel FAQ schema on swiss-travel-pass Page Editor URL contains /d…" at bounding box center [356, 100] width 384 height 25
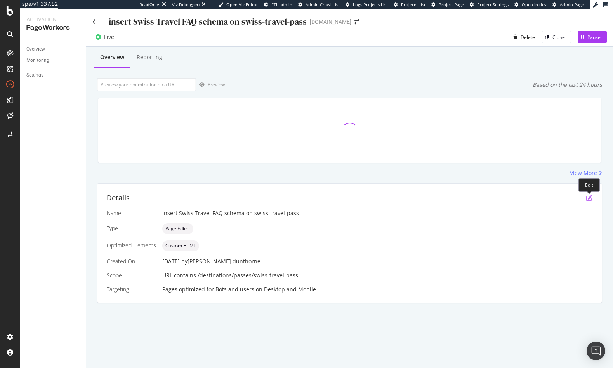
click at [588, 197] on icon "pen-to-square" at bounding box center [590, 198] width 6 height 6
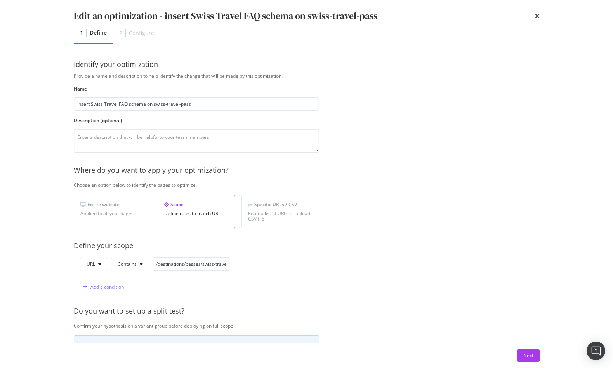
scroll to position [15, 0]
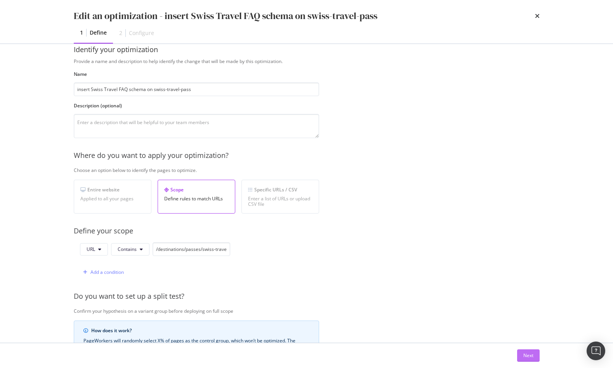
click at [530, 357] on div "Next" at bounding box center [529, 355] width 10 height 7
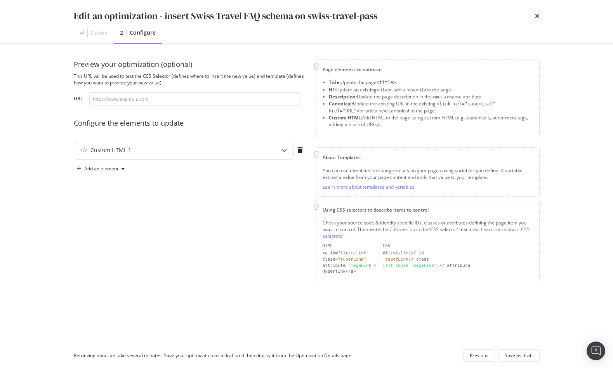
click at [281, 154] on div "modal" at bounding box center [284, 150] width 18 height 18
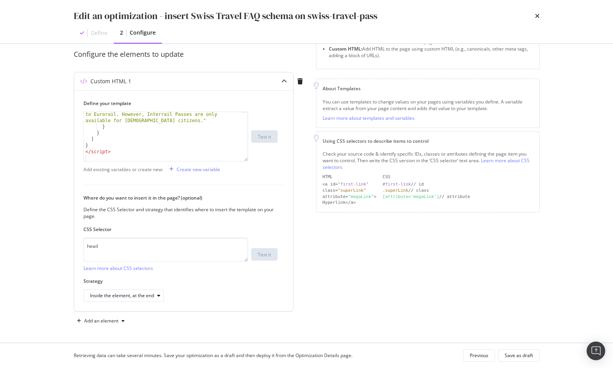
scroll to position [451, 0]
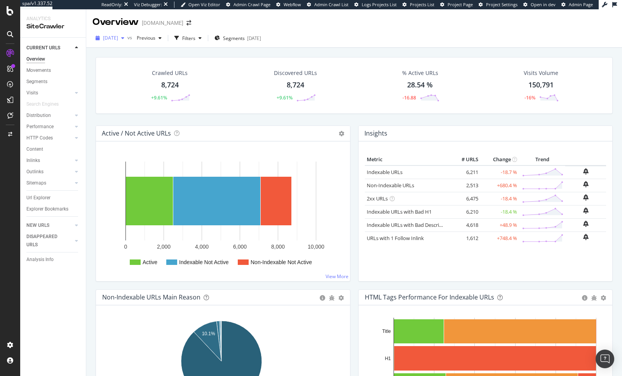
click at [118, 39] on span "[DATE]" at bounding box center [110, 38] width 15 height 7
click at [231, 65] on div "Crawled URLs 8,724 +9.61% Discovered URLs 8,724 +9.61% % Active URLs 28.54 % -1…" at bounding box center [354, 85] width 517 height 57
click at [195, 40] on div "Filters" at bounding box center [188, 38] width 13 height 7
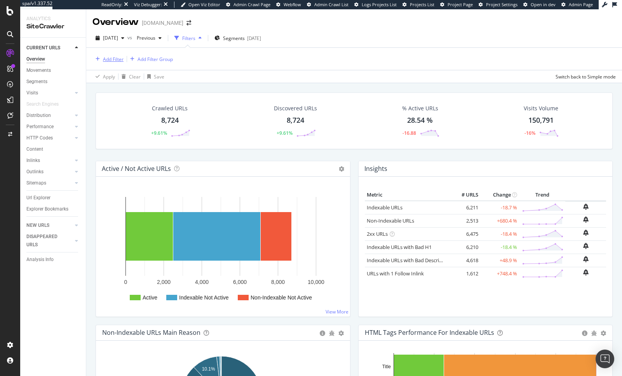
click at [115, 62] on div "Add Filter" at bounding box center [113, 59] width 21 height 7
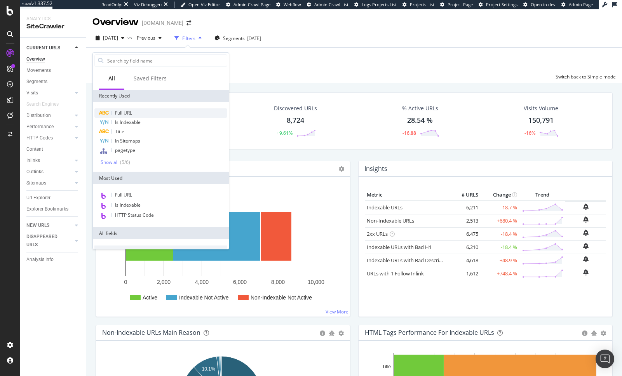
click at [131, 111] on span "Full URL" at bounding box center [123, 113] width 17 height 7
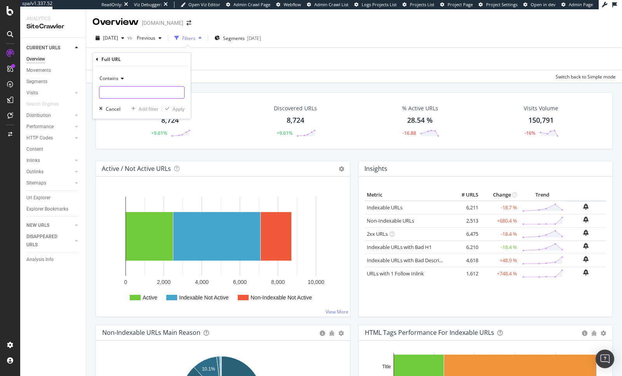
click at [127, 95] on input "text" at bounding box center [141, 92] width 85 height 12
type input "en-gb"
click at [180, 110] on div "Apply" at bounding box center [179, 109] width 12 height 7
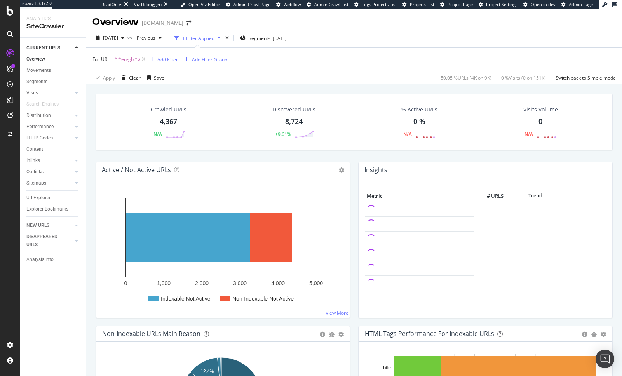
click at [128, 58] on span "^.*en-gb.*$" at bounding box center [128, 59] width 26 height 11
click at [122, 89] on input "en-gb" at bounding box center [135, 91] width 73 height 12
click at [116, 81] on div "Contains" at bounding box center [141, 77] width 85 height 12
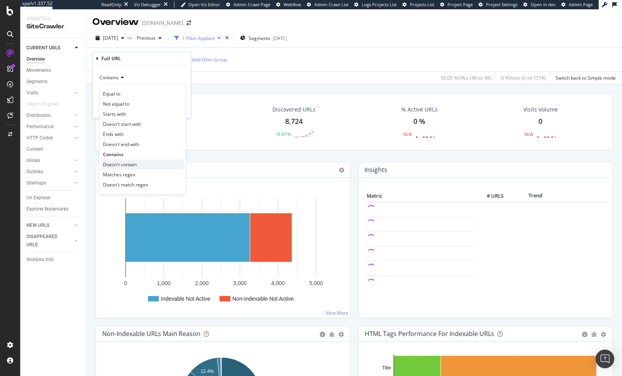
click at [139, 161] on div "Doesn't contain" at bounding box center [142, 164] width 83 height 10
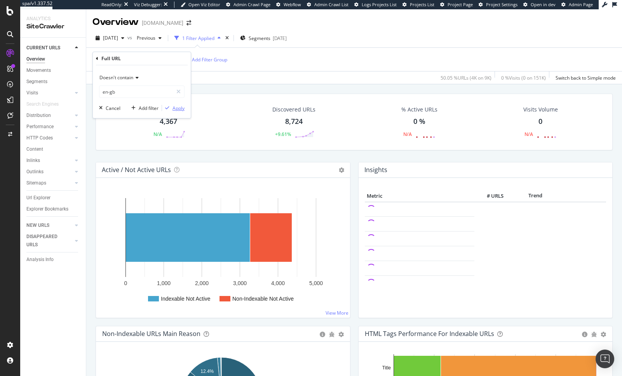
click at [177, 110] on div "Apply" at bounding box center [179, 108] width 12 height 7
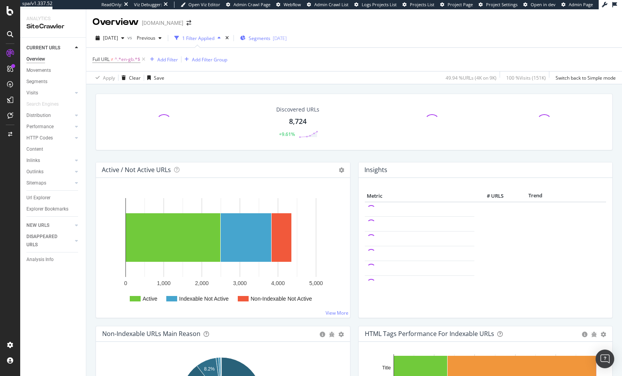
click at [270, 35] on span "Segments" at bounding box center [260, 38] width 22 height 7
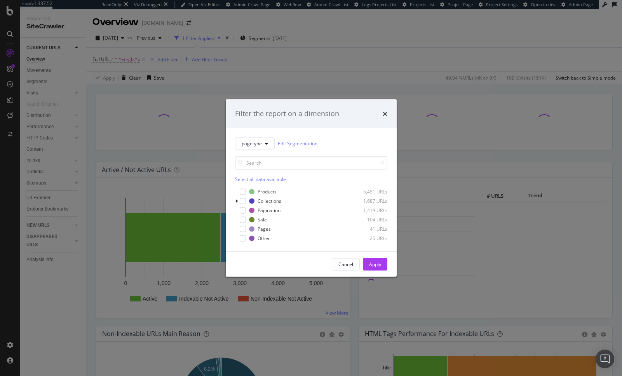
click at [177, 162] on div "Filter the report on a dimension pagetype Edit Segmentation Select all data ava…" at bounding box center [311, 188] width 622 height 376
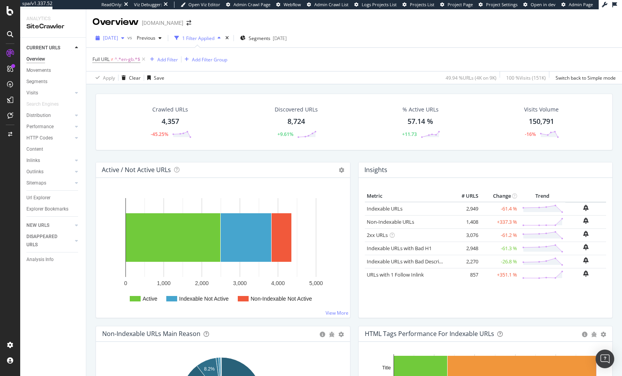
click at [118, 35] on span "[DATE]" at bounding box center [110, 38] width 15 height 7
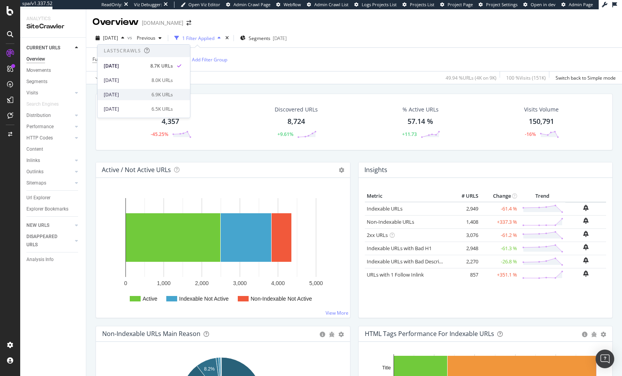
click at [142, 90] on div "2025 Sep. 7th 6.9K URLs" at bounding box center [144, 94] width 92 height 11
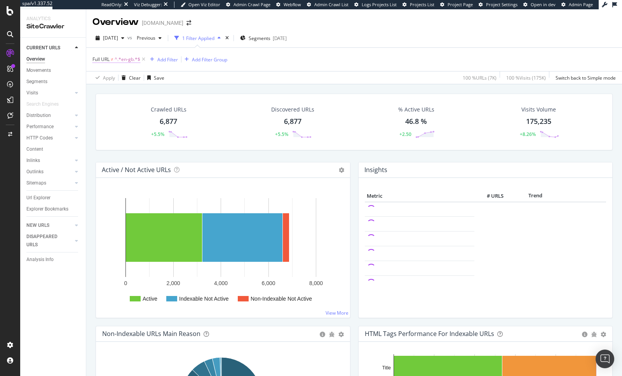
click at [119, 56] on span "^.*en-gb.*$" at bounding box center [128, 59] width 26 height 11
click at [251, 86] on div "Crawled URLs 6,877 +5.5% Discovered URLs 6,877 +5.5% % Active URLs 46.8 % +2.50…" at bounding box center [354, 267] width 536 height 367
click at [127, 36] on div "button" at bounding box center [122, 38] width 9 height 5
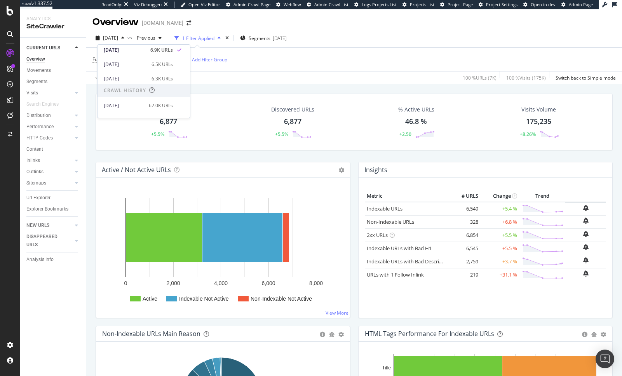
scroll to position [40, 0]
click at [226, 80] on div "Apply Clear Save 100 % URLs ( 7K ) 100 % Visits ( 175K ) Switch back to Simple …" at bounding box center [354, 77] width 536 height 13
click at [128, 59] on span "^.*en-gb.*$" at bounding box center [128, 59] width 26 height 11
click at [246, 86] on div "Crawled URLs 6,877 +5.5% Discovered URLs 6,877 +5.5% % Active URLs 46.8 % +2.50…" at bounding box center [354, 267] width 536 height 367
click at [122, 57] on span "^.*en-gb.*$" at bounding box center [128, 59] width 26 height 11
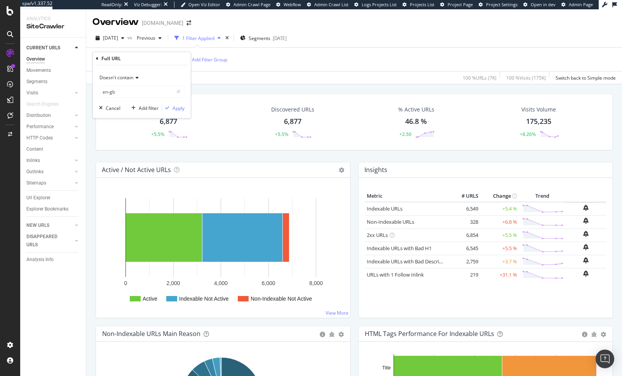
click at [125, 75] on span "Doesn't contain" at bounding box center [116, 77] width 34 height 7
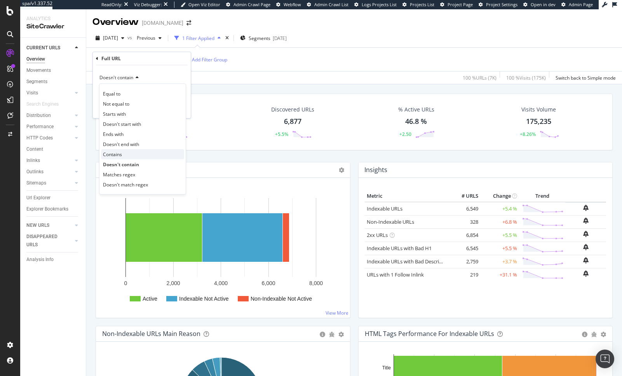
click at [123, 152] on div "Contains" at bounding box center [142, 154] width 83 height 10
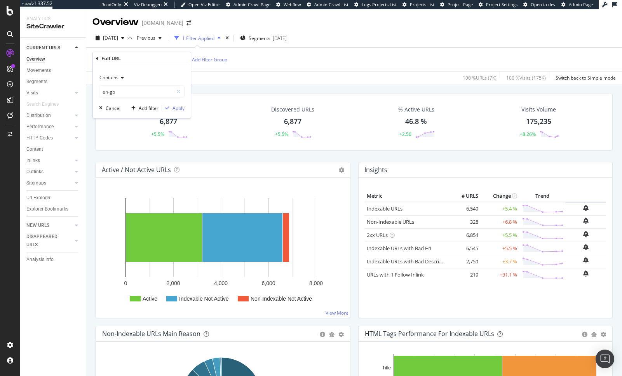
click at [180, 115] on div "Contains en-gb Cancel Add filter Apply" at bounding box center [142, 91] width 98 height 53
click at [174, 108] on div "Apply" at bounding box center [179, 108] width 12 height 7
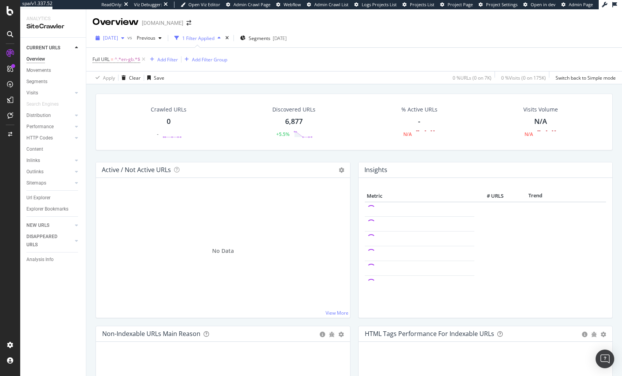
click at [127, 34] on div "[DATE]" at bounding box center [109, 38] width 35 height 12
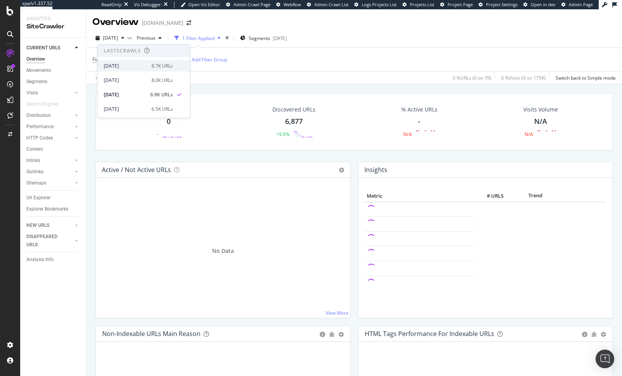
click at [132, 67] on div "[DATE]" at bounding box center [125, 66] width 43 height 7
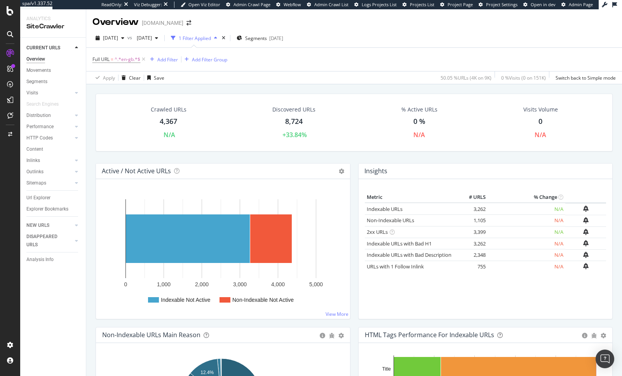
click at [467, 268] on div "Metric # URLS % Change Indexable URLs × Close Chart - API Requests List Area Ty…" at bounding box center [486, 252] width 242 height 121
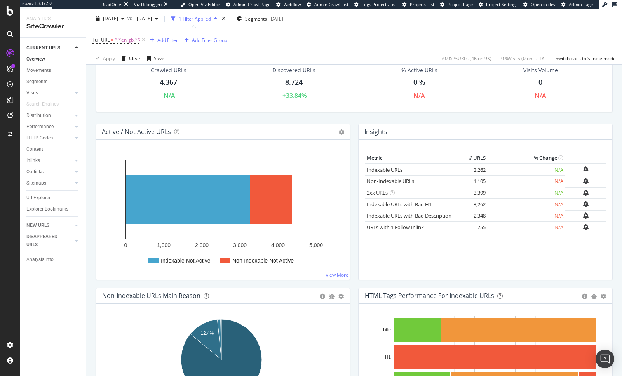
scroll to position [40, 0]
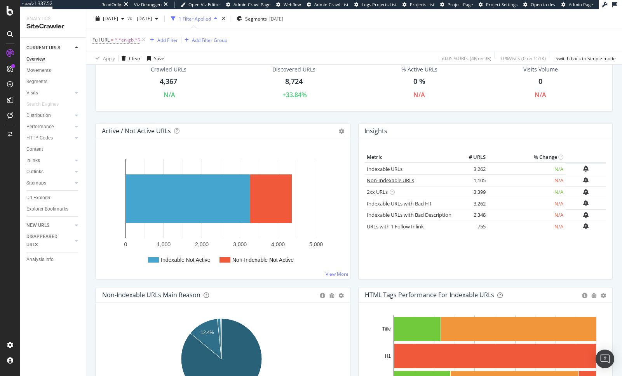
click at [386, 181] on link "Non-Indexable URLs" at bounding box center [390, 180] width 47 height 7
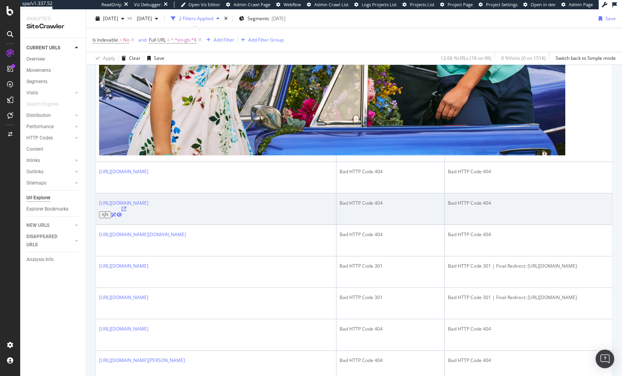
scroll to position [418, 0]
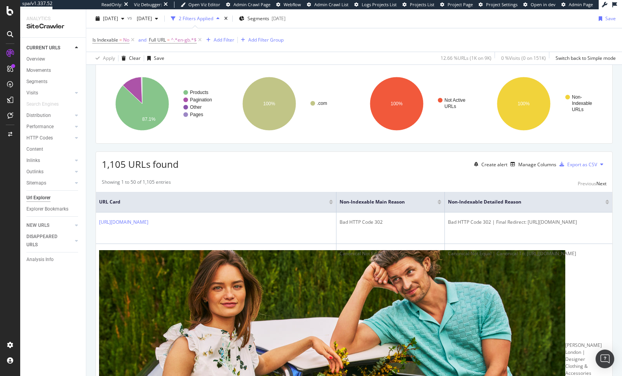
scroll to position [0, 0]
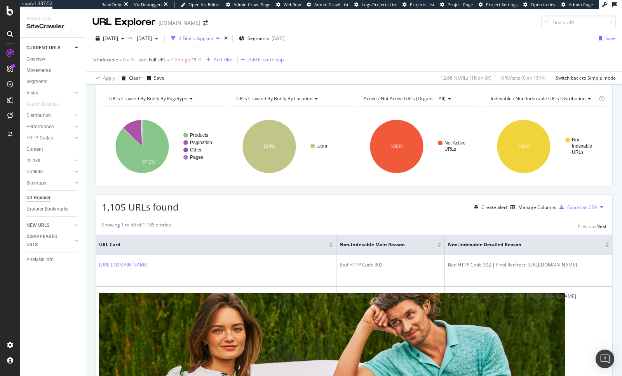
click at [125, 62] on span "No" at bounding box center [126, 59] width 6 height 11
click at [107, 92] on icon at bounding box center [108, 90] width 5 height 5
click at [110, 106] on div "Yes" at bounding box center [142, 106] width 83 height 10
click at [186, 102] on div "On Current Crawl Yes Cancel Add filter Apply" at bounding box center [142, 91] width 98 height 51
click at [182, 105] on div "Apply" at bounding box center [179, 107] width 12 height 7
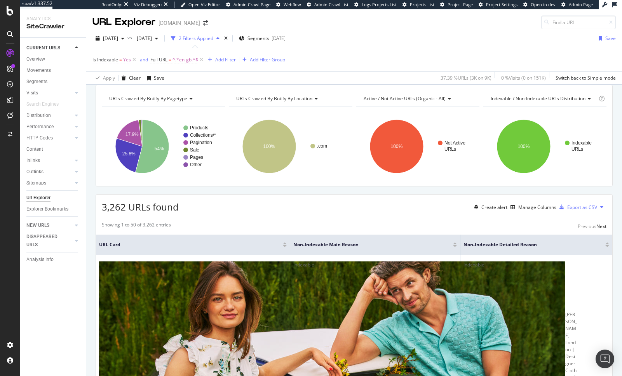
click at [116, 63] on span "Is Indexable" at bounding box center [105, 59] width 26 height 7
click at [115, 93] on div "Yes" at bounding box center [141, 90] width 85 height 12
click at [109, 115] on span "No" at bounding box center [106, 116] width 6 height 7
click at [169, 105] on icon "button" at bounding box center [167, 107] width 4 height 5
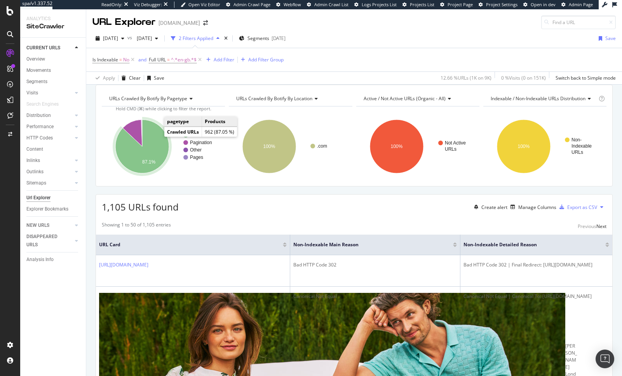
click at [158, 147] on icon "A chart." at bounding box center [142, 147] width 54 height 54
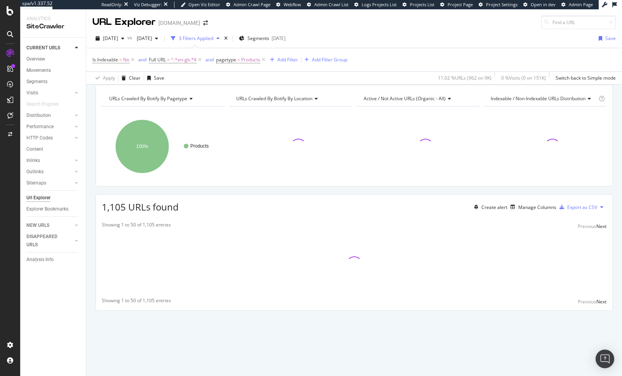
click at [271, 102] on span "URLs Crawled By Botify By location" at bounding box center [274, 98] width 76 height 7
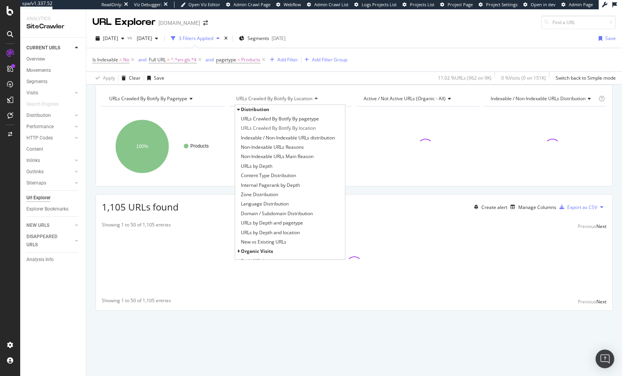
type input "n"
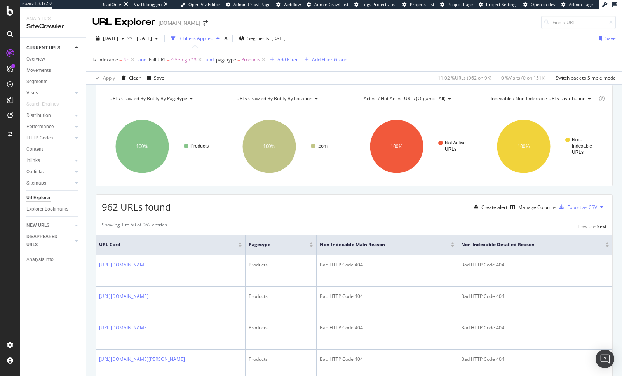
click at [270, 102] on span "URLs Crawled By Botify By location" at bounding box center [274, 98] width 76 height 7
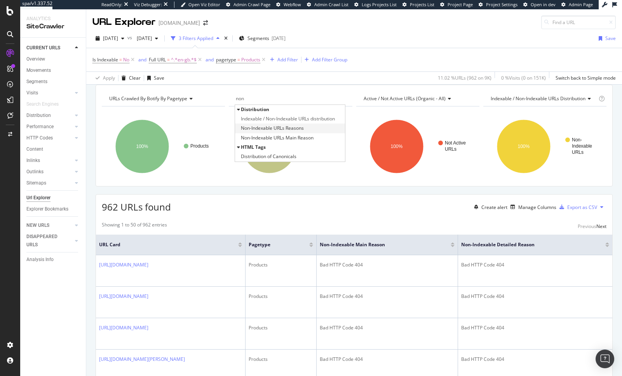
type input "non"
click at [288, 132] on span "Non-Indexable URLs Reasons" at bounding box center [272, 128] width 63 height 8
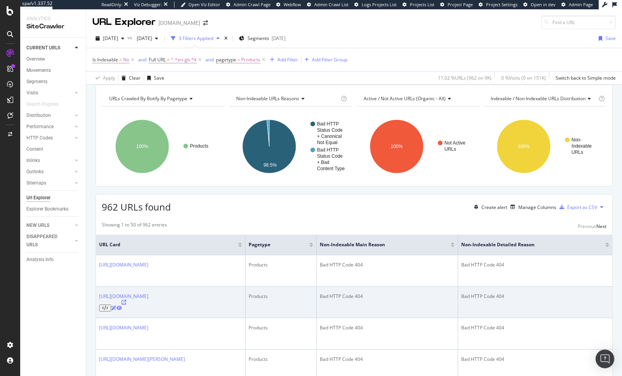
click at [126, 268] on icon at bounding box center [124, 302] width 5 height 5
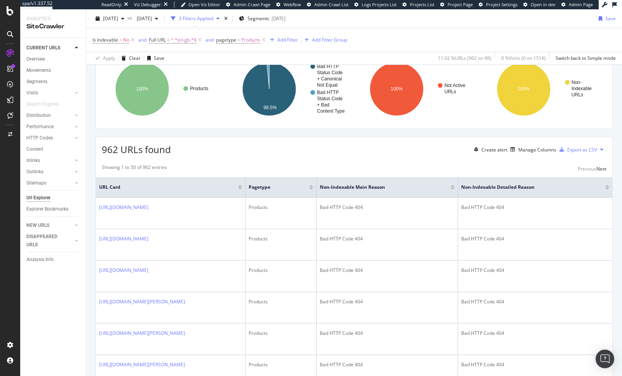
scroll to position [58, 0]
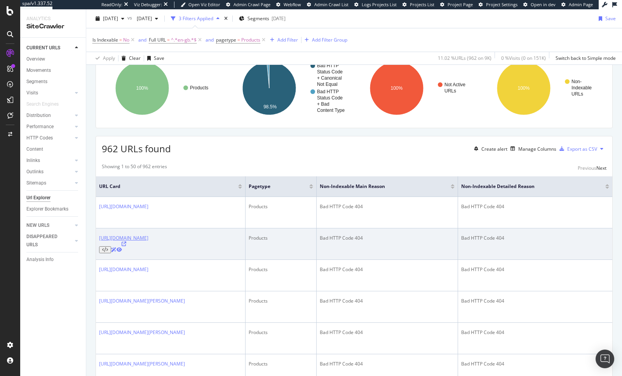
drag, startPoint x: 244, startPoint y: 237, endPoint x: 115, endPoint y: 234, distance: 129.0
click at [115, 235] on div "https://www.tedbaker.com/en-gb/products/tarianne-baritone-blue" at bounding box center [123, 244] width 49 height 19
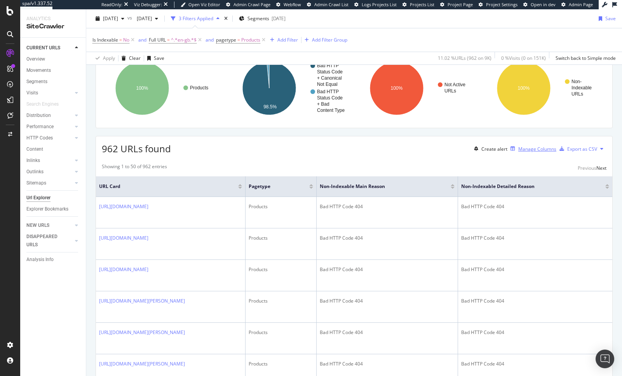
click at [518, 152] on div "Manage Columns" at bounding box center [537, 149] width 38 height 7
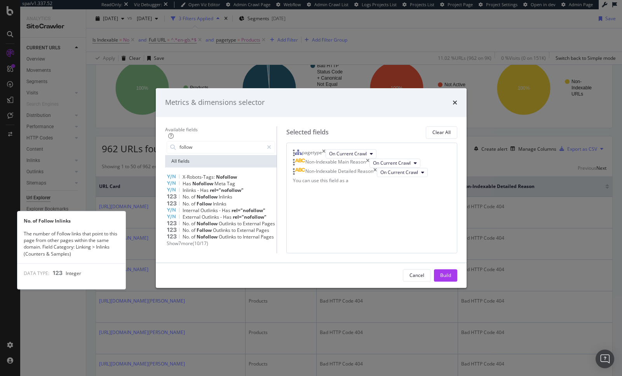
type input "follow"
click at [214, 200] on span "Inlinks" at bounding box center [220, 203] width 14 height 7
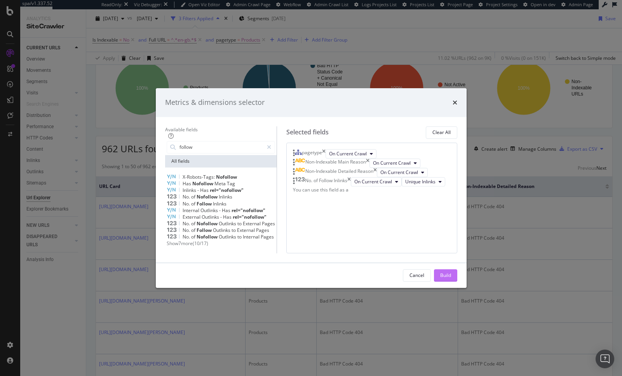
click at [451, 268] on div "Build" at bounding box center [445, 275] width 11 height 7
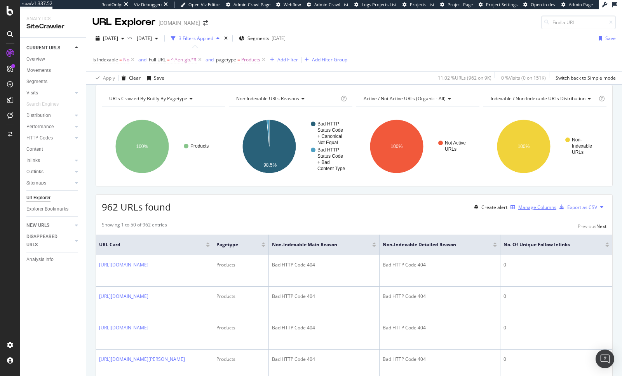
click at [518, 211] on div "Manage Columns" at bounding box center [537, 207] width 38 height 7
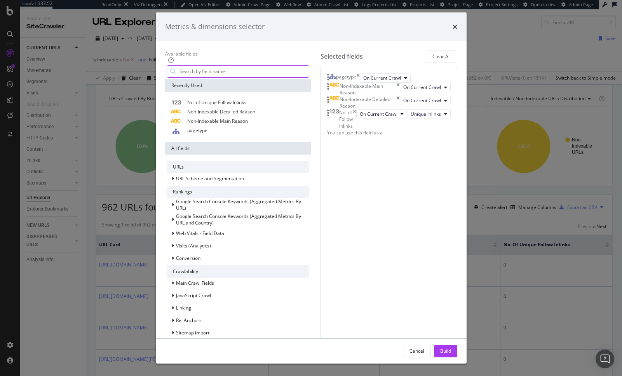
click at [181, 77] on input "modal" at bounding box center [244, 72] width 130 height 12
type input "discover"
type input "link"
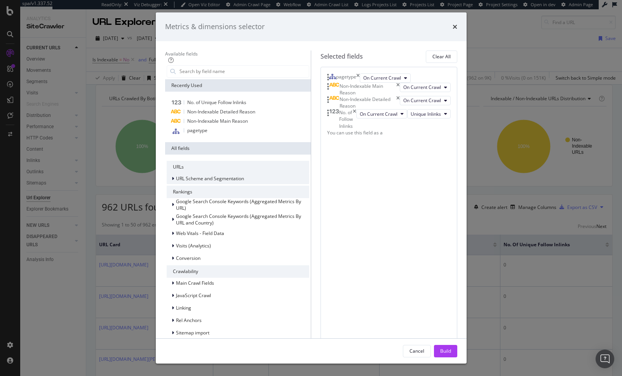
click at [200, 175] on span "URL Scheme and Segmentation" at bounding box center [210, 178] width 68 height 7
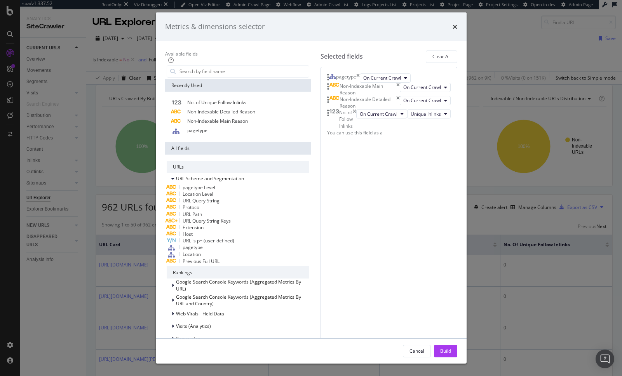
scroll to position [0, 0]
click at [193, 77] on input "modal" at bounding box center [244, 72] width 130 height 12
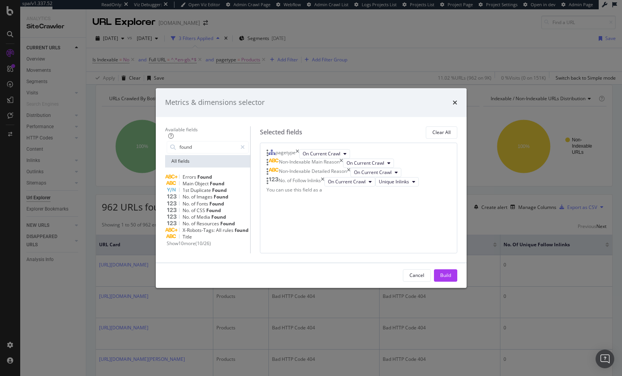
click at [169, 241] on span "Show 10 more" at bounding box center [181, 244] width 29 height 7
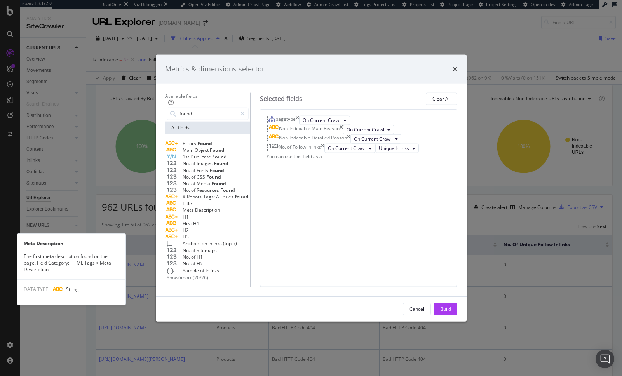
scroll to position [14, 0]
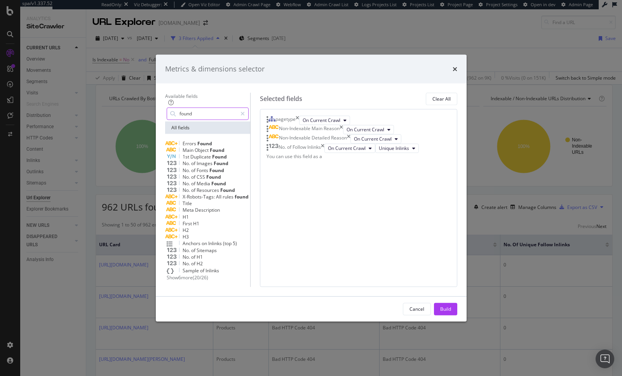
click at [179, 108] on input "found" at bounding box center [208, 114] width 58 height 12
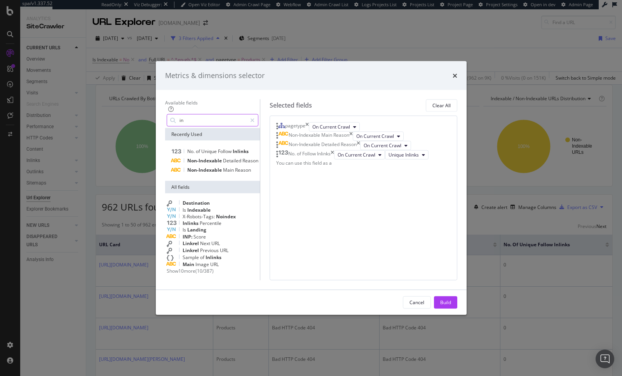
type input "i"
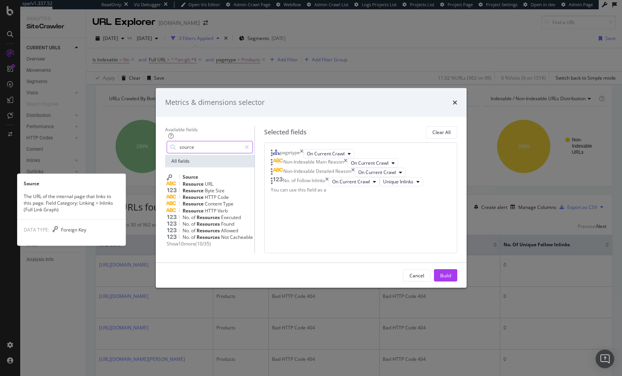
type input "source"
click at [198, 174] on div "Source" at bounding box center [210, 177] width 86 height 7
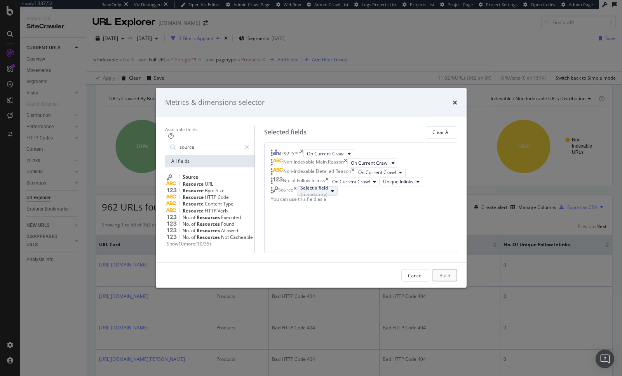
click at [328, 198] on div "(mandatory)" at bounding box center [314, 194] width 28 height 7
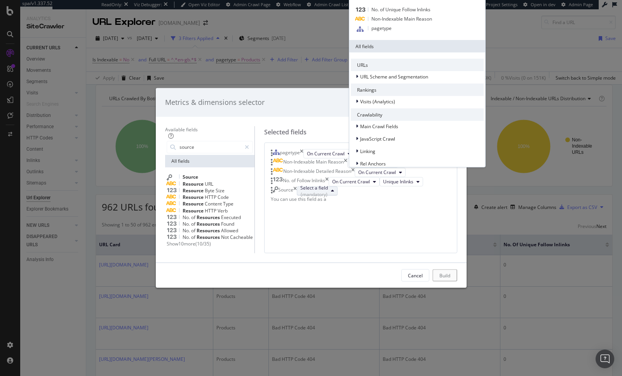
click at [380, 254] on div "pagetype On Current Crawl Non-Indexable Main Reason On Current Crawl Non-Indexa…" at bounding box center [360, 198] width 193 height 111
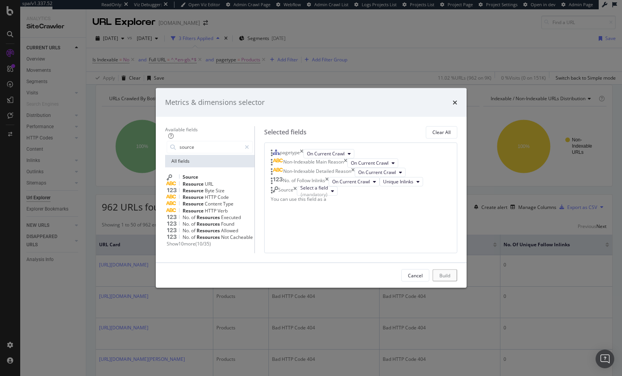
click at [400, 254] on div "pagetype On Current Crawl Non-Indexable Main Reason On Current Crawl Non-Indexa…" at bounding box center [360, 198] width 193 height 111
click at [328, 198] on div "(mandatory)" at bounding box center [314, 194] width 28 height 7
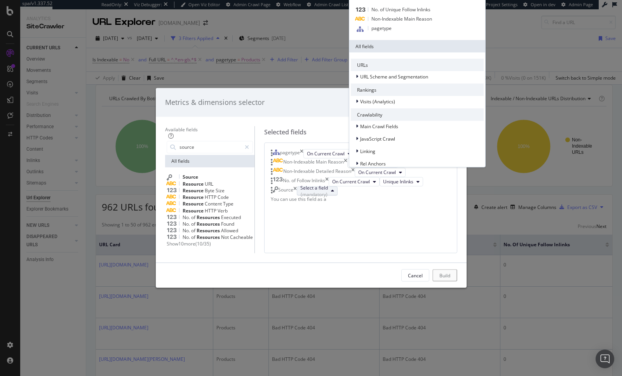
click at [379, 254] on div "pagetype On Current Crawl Non-Indexable Main Reason On Current Crawl Non-Indexa…" at bounding box center [360, 198] width 193 height 111
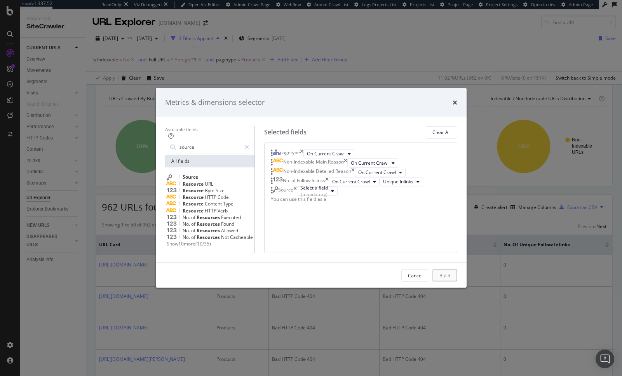
click at [173, 222] on div "Source Resource URL Resource Byte Size Resource HTTP Code Resource Content Type…" at bounding box center [209, 210] width 89 height 86
click at [173, 241] on span "Show 10 more" at bounding box center [181, 244] width 29 height 7
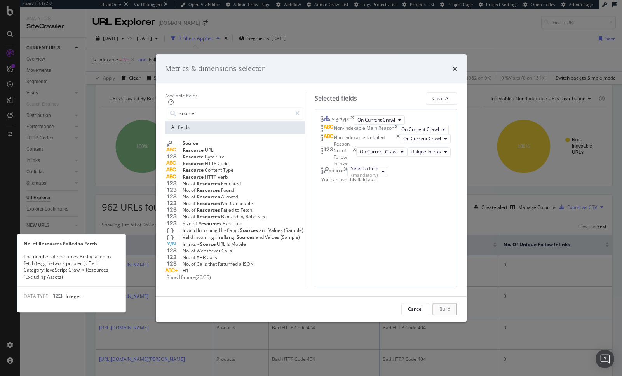
scroll to position [14, 0]
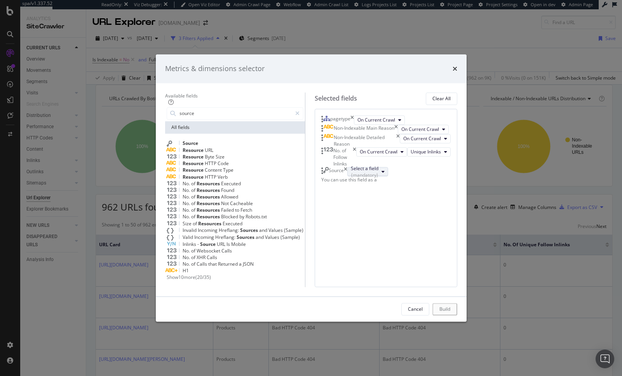
click at [378, 179] on div "(mandatory)" at bounding box center [365, 175] width 28 height 7
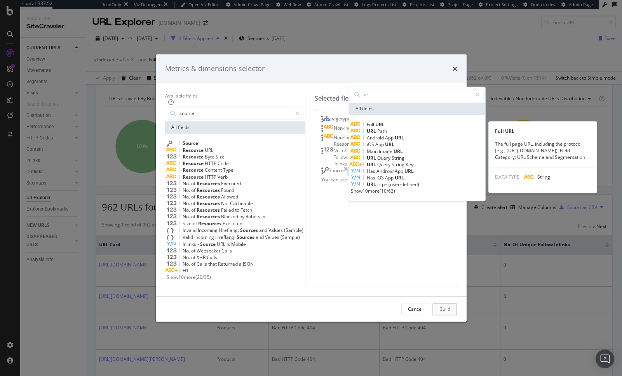
type input "url"
click at [382, 121] on span "Full URL" at bounding box center [417, 124] width 133 height 7
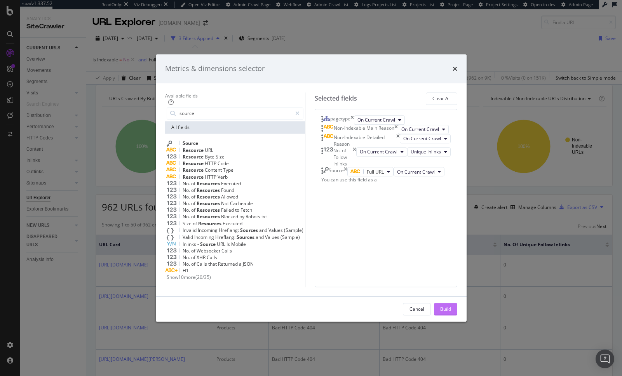
click at [451, 268] on div "Build" at bounding box center [445, 309] width 11 height 7
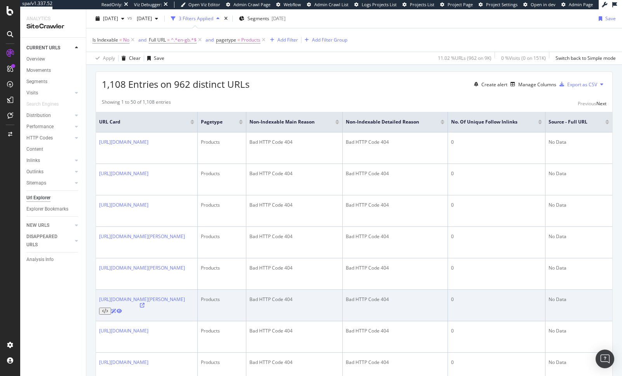
scroll to position [113, 0]
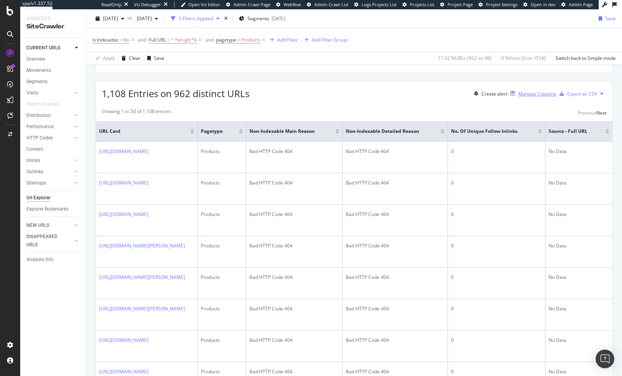
click at [524, 97] on div "Manage Columns" at bounding box center [537, 94] width 38 height 7
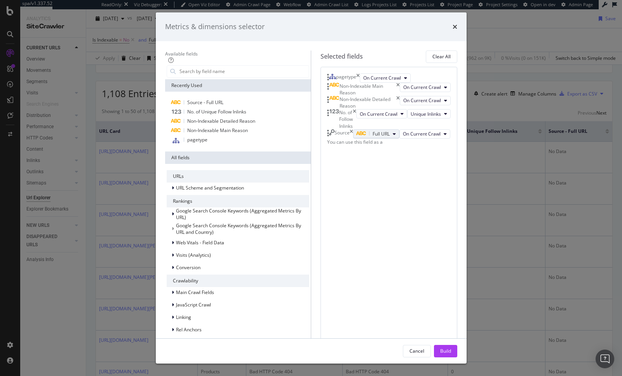
click at [390, 137] on div "Full URL" at bounding box center [373, 134] width 33 height 7
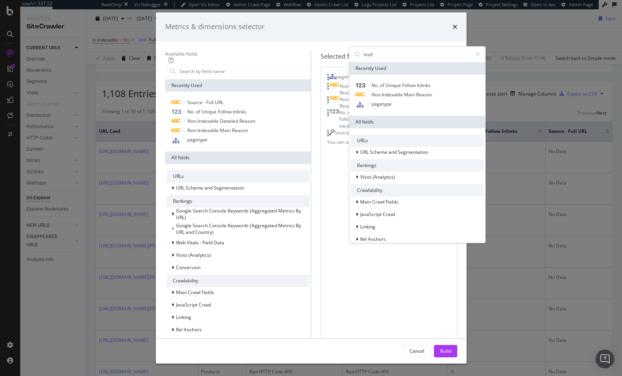
type input "hrefl"
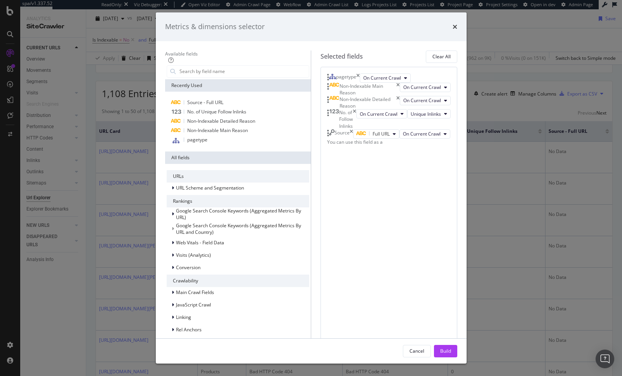
click at [395, 265] on div "pagetype On Current Crawl Non-Indexable Main Reason On Current Crawl Non-Indexa…" at bounding box center [389, 254] width 137 height 374
click at [353, 139] on icon "times" at bounding box center [351, 133] width 3 height 9
click at [204, 77] on input "modal" at bounding box center [244, 72] width 130 height 12
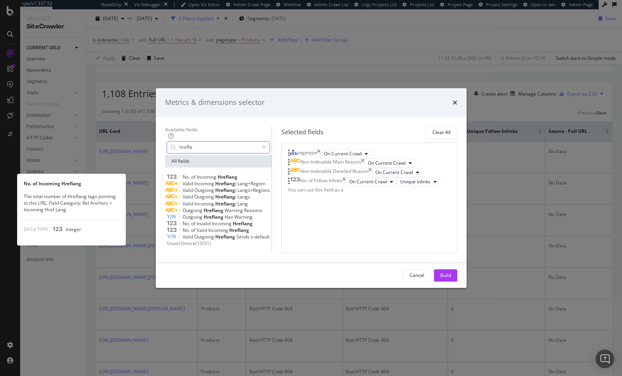
type input "hrefla"
click at [197, 174] on span "Incoming" at bounding box center [207, 177] width 21 height 7
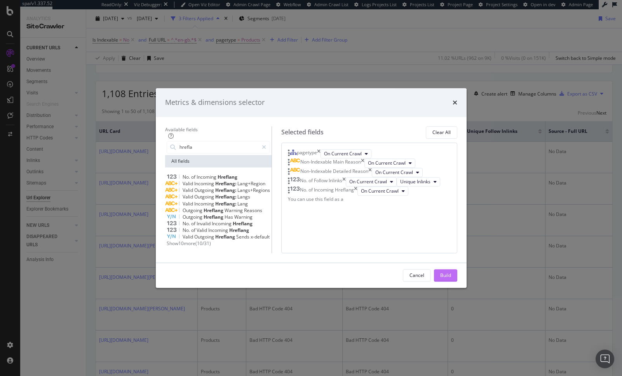
click at [451, 268] on div "Build" at bounding box center [445, 275] width 11 height 7
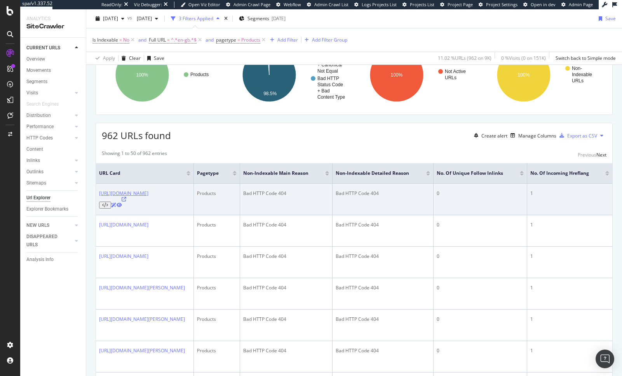
drag, startPoint x: 235, startPoint y: 204, endPoint x: 99, endPoint y: 204, distance: 135.2
click at [99, 204] on div "https://www.tedbaker.com/en-gb/products/winter-twill-brown" at bounding box center [123, 199] width 49 height 19
copy link "https://www.tedbaker.com/en-gb/products/winter-twill-brown"
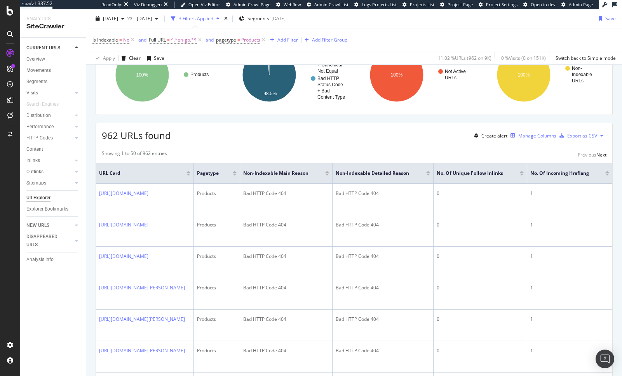
click at [507, 140] on div "Manage Columns" at bounding box center [531, 135] width 49 height 9
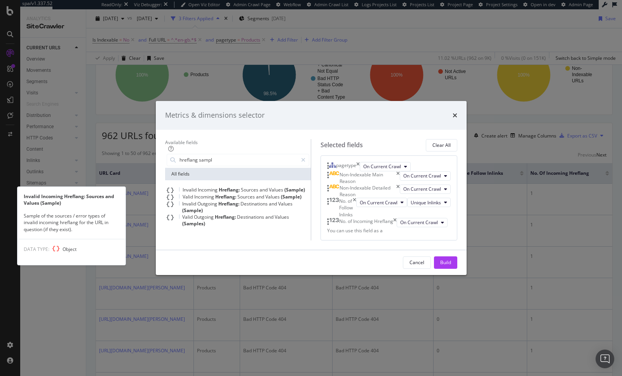
type input "hreflang sampl"
click at [260, 186] on span "and" at bounding box center [264, 189] width 9 height 7
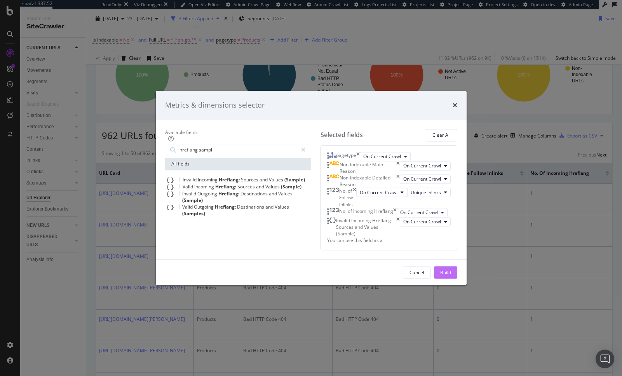
click at [451, 268] on div "Build" at bounding box center [445, 272] width 11 height 7
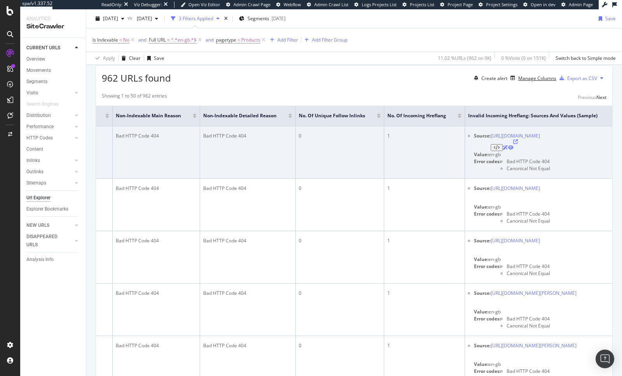
scroll to position [128, 0]
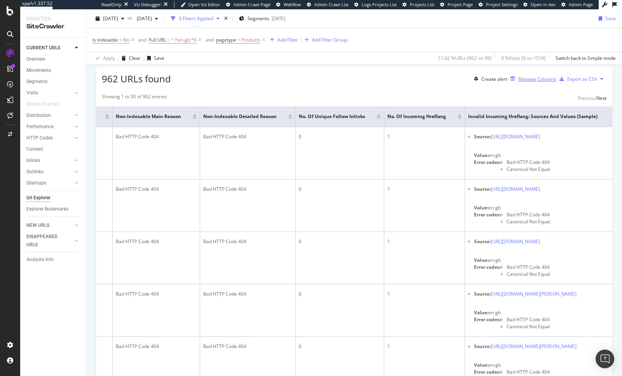
click at [521, 82] on div "Manage Columns" at bounding box center [537, 79] width 38 height 7
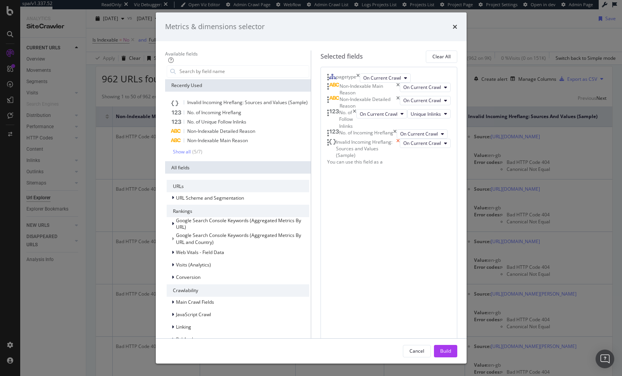
click at [400, 159] on icon "times" at bounding box center [397, 149] width 3 height 20
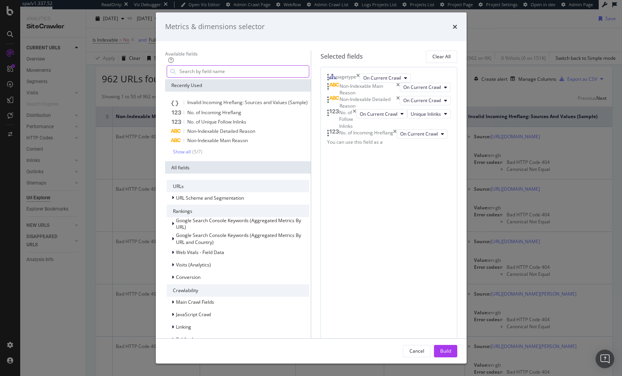
click at [195, 77] on input "modal" at bounding box center [244, 72] width 130 height 12
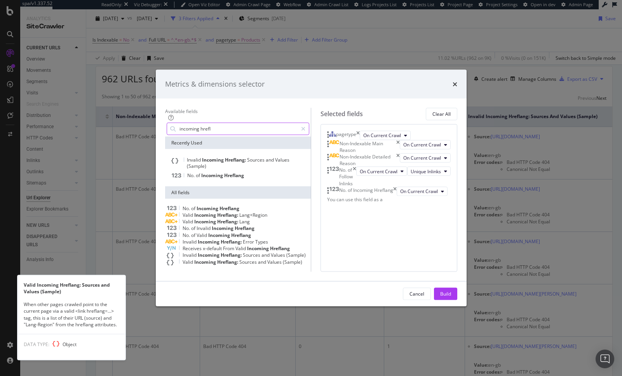
type input "incoming hrefl"
click at [223, 258] on div "Valid Incoming Hreflang: Sources and Values (Sample)" at bounding box center [238, 261] width 143 height 7
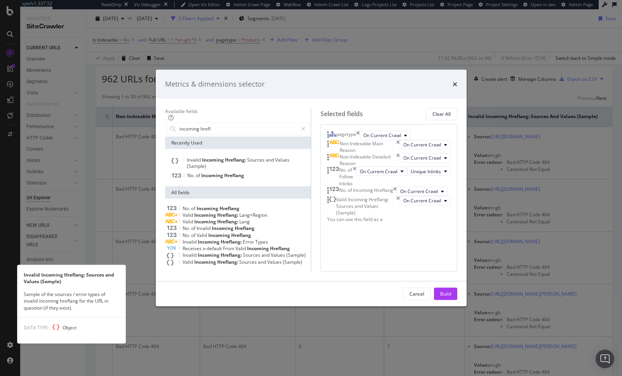
click at [223, 251] on span "Hreflang:" at bounding box center [232, 254] width 22 height 7
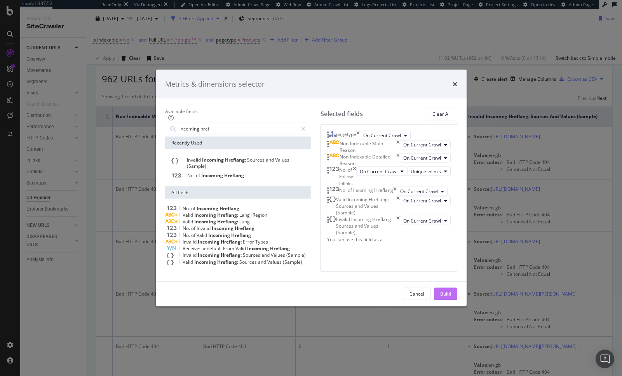
click at [451, 268] on div "Build" at bounding box center [445, 294] width 11 height 7
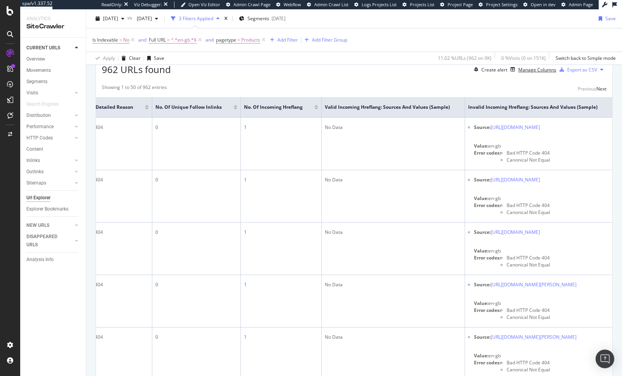
scroll to position [0, 417]
click at [522, 73] on div "Manage Columns" at bounding box center [537, 69] width 38 height 7
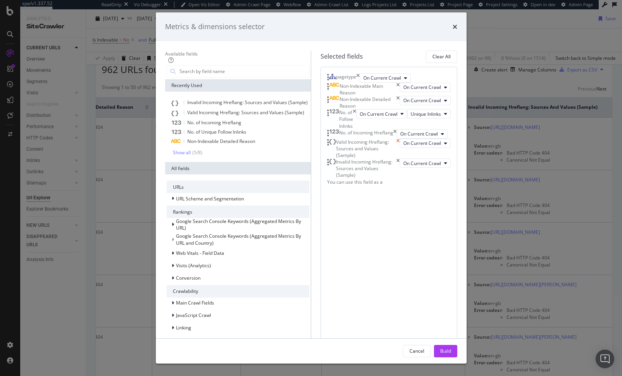
click at [400, 159] on icon "times" at bounding box center [397, 149] width 3 height 20
click at [451, 268] on div "Build" at bounding box center [445, 351] width 11 height 7
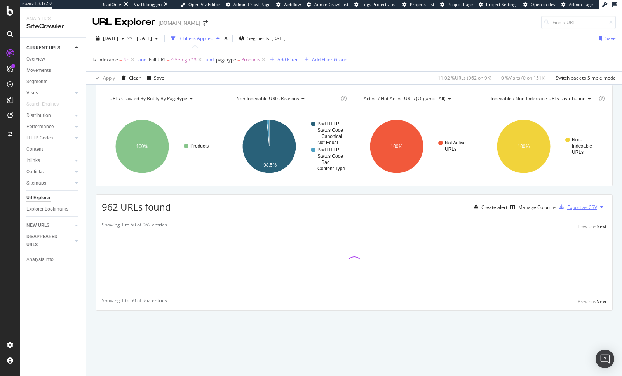
click at [559, 211] on div "Export as CSV" at bounding box center [582, 207] width 30 height 7
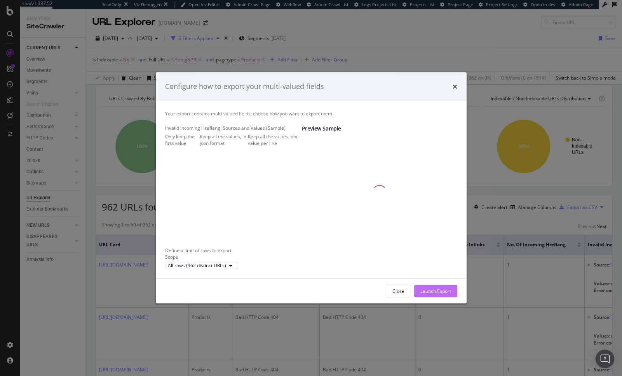
click at [435, 268] on div "Launch Export" at bounding box center [435, 291] width 31 height 7
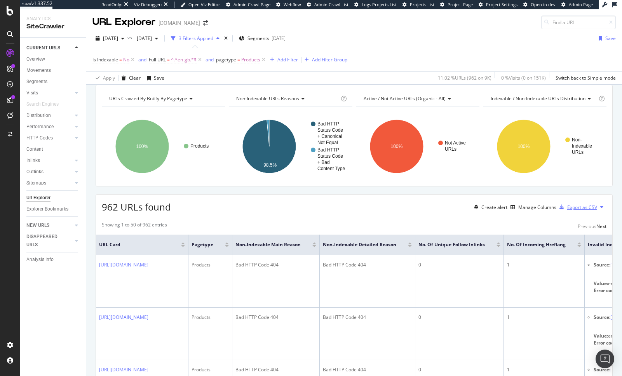
click at [559, 211] on div "Export as CSV" at bounding box center [582, 207] width 30 height 7
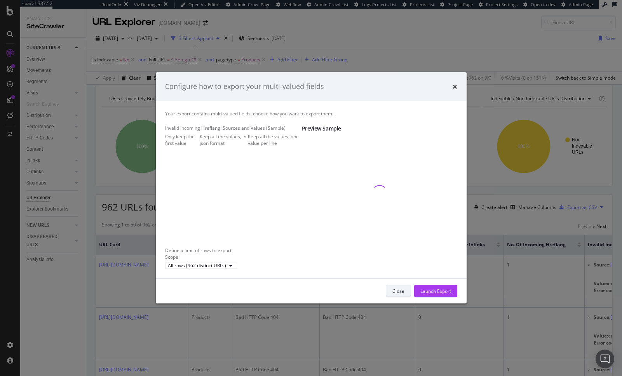
click at [396, 268] on div "Close" at bounding box center [398, 291] width 12 height 7
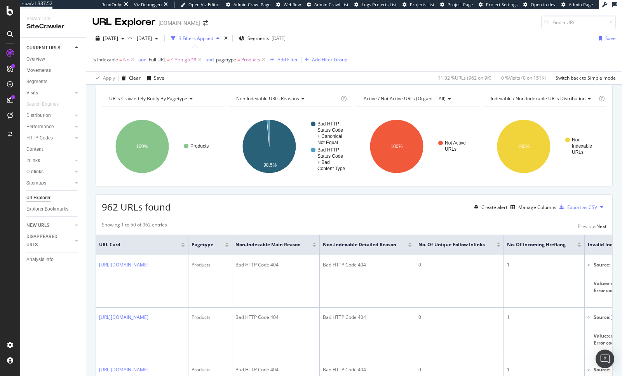
drag, startPoint x: 53, startPoint y: 132, endPoint x: 231, endPoint y: 0, distance: 221.4
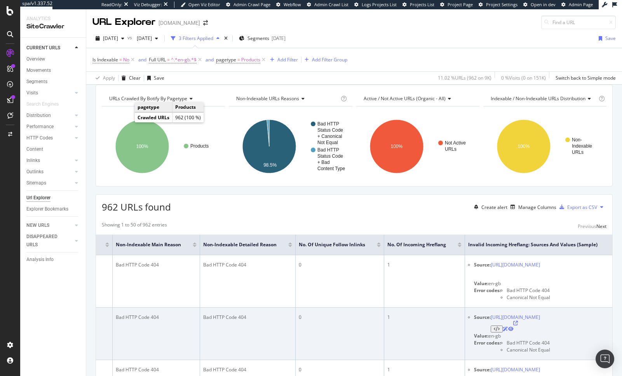
scroll to position [0, 274]
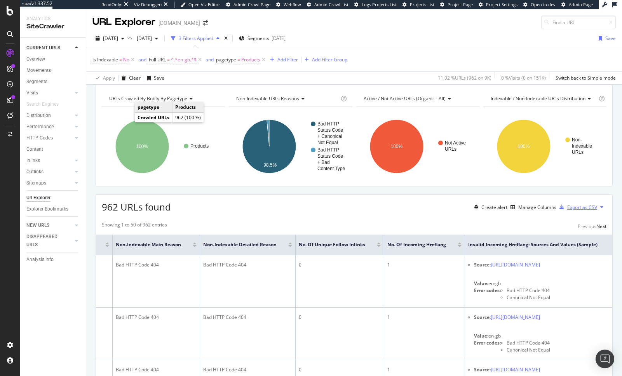
click at [559, 211] on div "Export as CSV" at bounding box center [582, 207] width 30 height 7
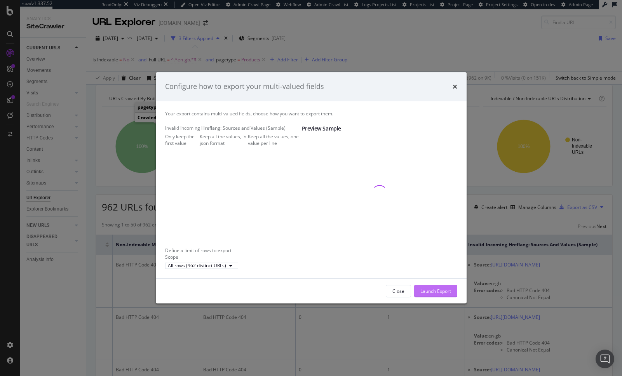
click at [438, 268] on div "Launch Export" at bounding box center [435, 291] width 31 height 7
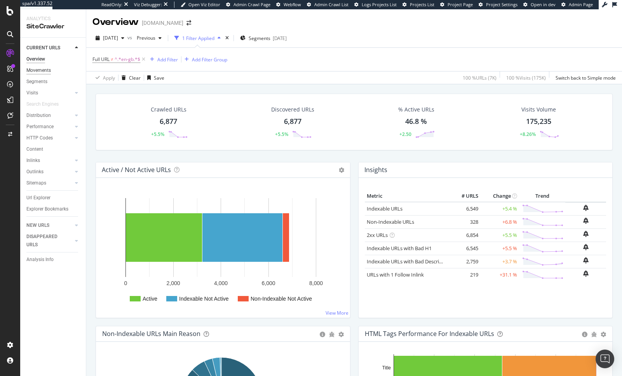
click at [49, 68] on div "Movements" at bounding box center [38, 70] width 24 height 8
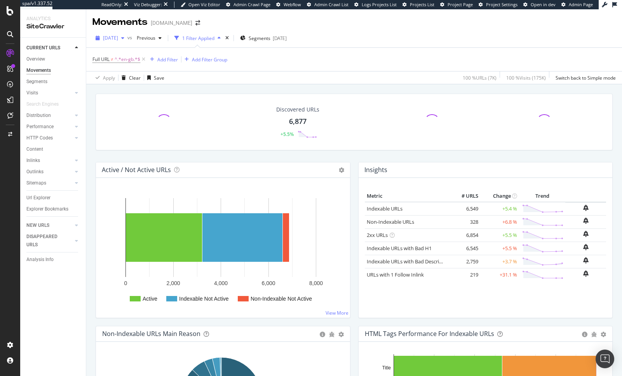
click at [118, 39] on span "[DATE]" at bounding box center [110, 38] width 15 height 7
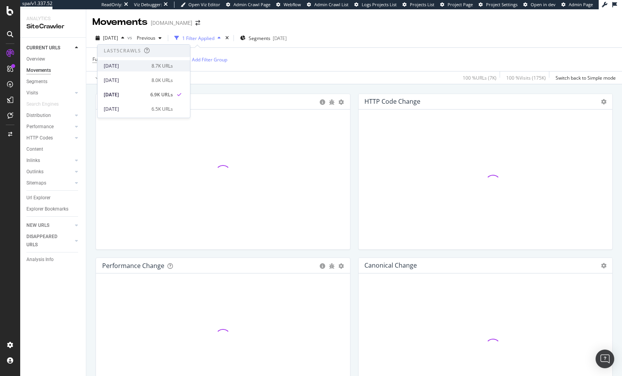
click at [136, 69] on div "[DATE]" at bounding box center [125, 66] width 43 height 7
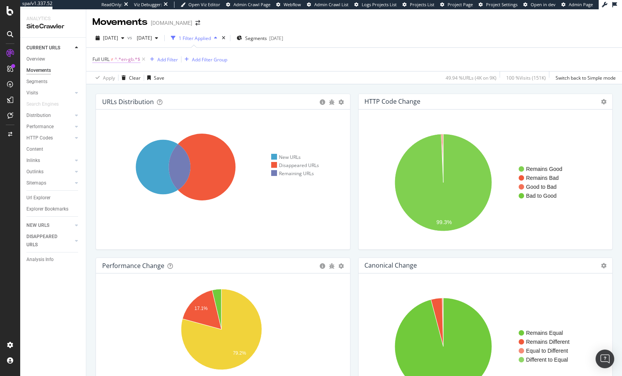
click at [128, 59] on span "^.*en-gb.*$" at bounding box center [128, 59] width 26 height 11
click at [261, 95] on div "URLs Distribution Venn Table Export as CSV Add to Custom Report" at bounding box center [223, 102] width 254 height 16
click at [221, 159] on icon at bounding box center [202, 167] width 67 height 67
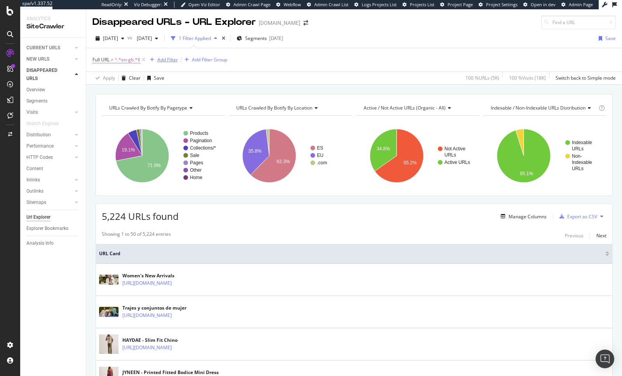
click at [165, 61] on div "Add Filter" at bounding box center [167, 59] width 21 height 7
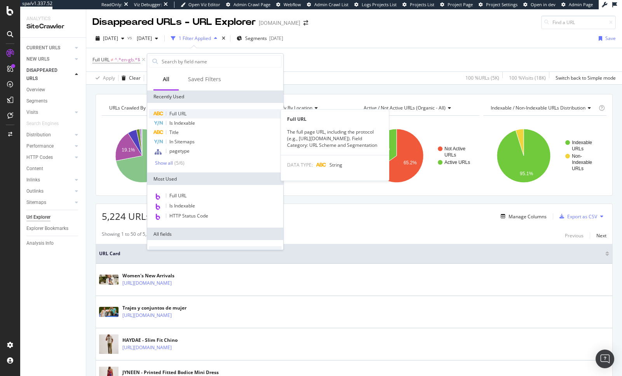
click at [186, 112] on span "Full URL" at bounding box center [177, 113] width 17 height 7
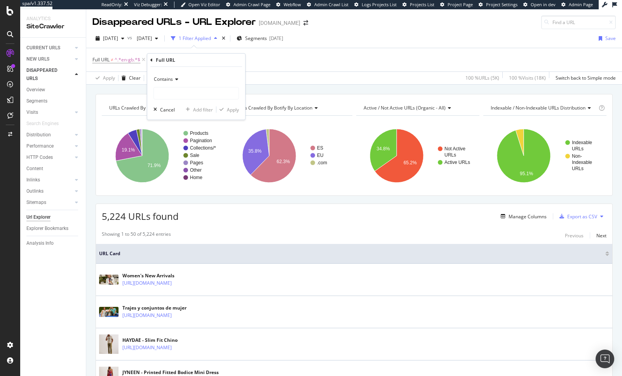
click at [165, 77] on span "Contains" at bounding box center [163, 79] width 19 height 7
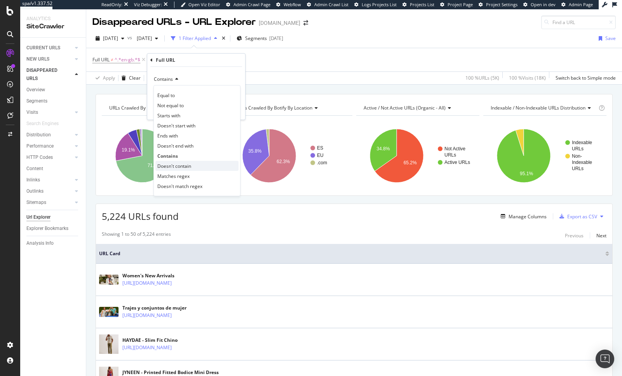
click at [189, 168] on span "Doesn't contain" at bounding box center [174, 166] width 34 height 7
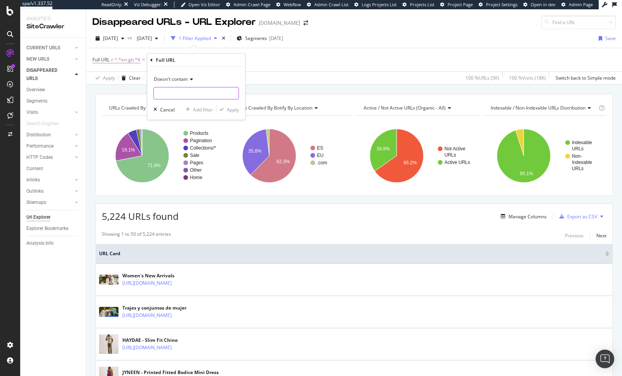
click at [171, 95] on input "text" at bounding box center [196, 93] width 85 height 12
type input "/es/"
click at [239, 110] on div "Doesn't contain /es/ Cancel Add filter Apply" at bounding box center [196, 93] width 98 height 53
click at [234, 110] on div "Apply" at bounding box center [233, 109] width 12 height 7
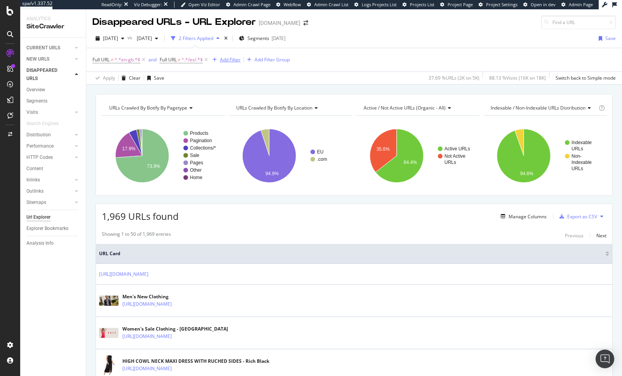
click at [235, 60] on div "Add Filter" at bounding box center [230, 59] width 21 height 7
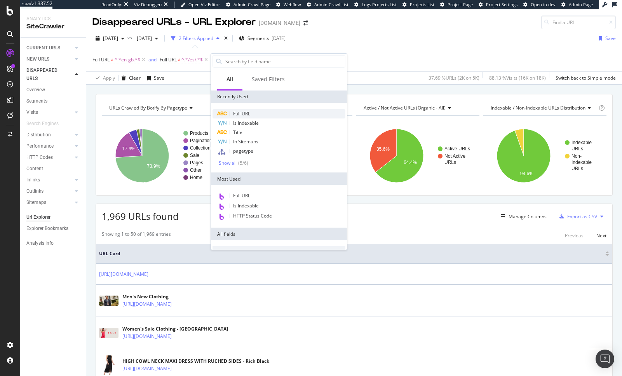
click at [239, 113] on span "Full URL" at bounding box center [241, 113] width 17 height 7
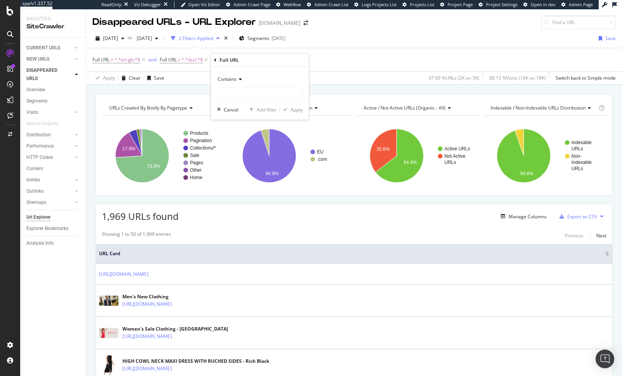
click at [227, 80] on span "Contains" at bounding box center [227, 79] width 19 height 7
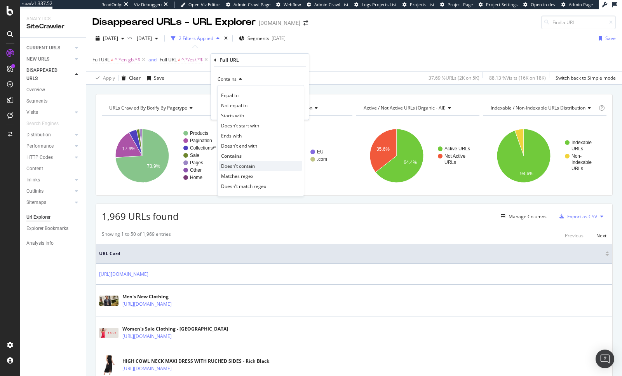
click at [239, 169] on div "Doesn't contain" at bounding box center [260, 166] width 83 height 10
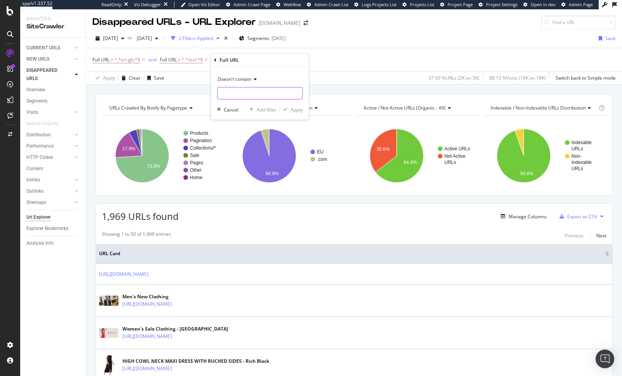
click at [229, 96] on input "text" at bounding box center [260, 93] width 85 height 12
type input "eu."
click at [292, 109] on div "Apply" at bounding box center [297, 109] width 12 height 7
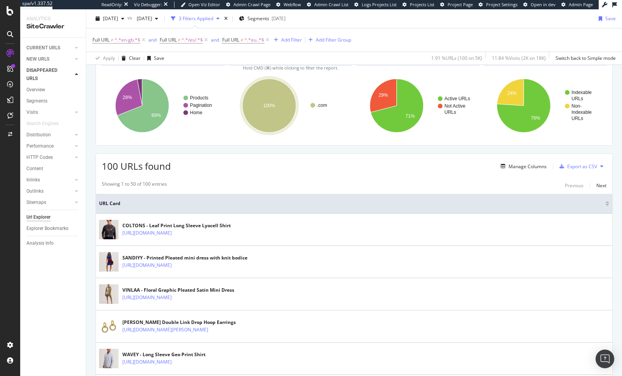
scroll to position [51, 0]
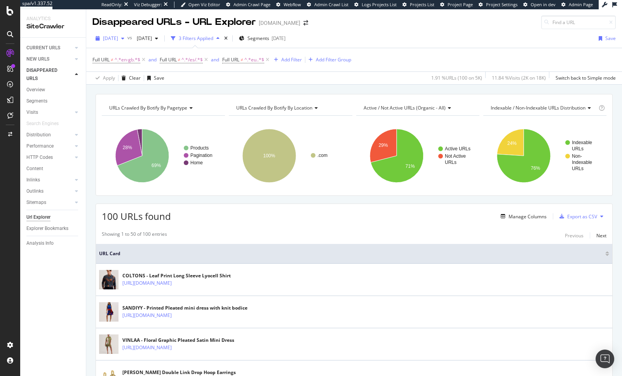
click at [118, 37] on span "[DATE]" at bounding box center [110, 38] width 15 height 7
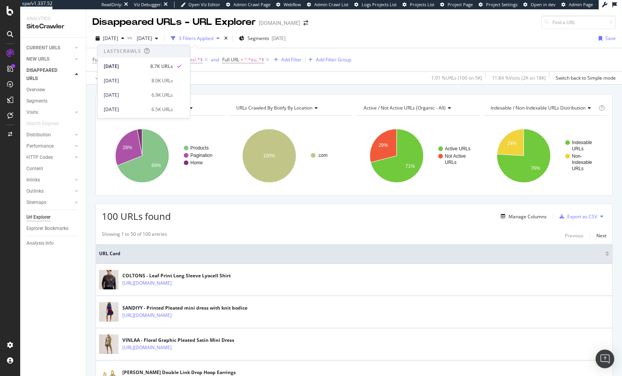
click at [260, 80] on div "Apply Clear Save 1.91 % URLs ( 100 on 5K ) 11.84 % Visits ( 2K on 18K ) Switch …" at bounding box center [354, 77] width 536 height 13
click at [144, 59] on icon at bounding box center [143, 60] width 7 height 8
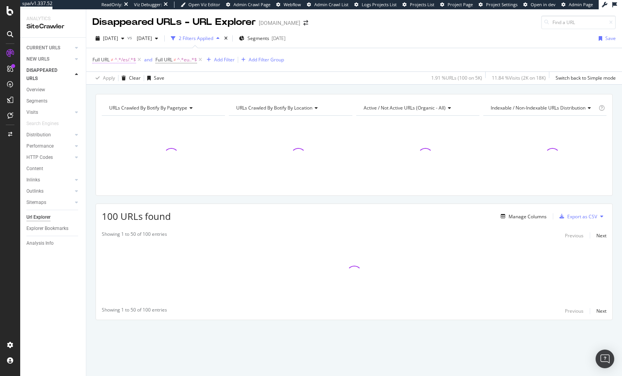
click at [122, 59] on span "^.*/es/.*$" at bounding box center [125, 59] width 21 height 11
click at [223, 82] on div "Apply Clear Save 1.91 % URLs ( 100 on 5K ) 11.84 % Visits ( 2K on 18K ) Switch …" at bounding box center [354, 77] width 536 height 13
click at [119, 59] on span "^.*/es/.*$" at bounding box center [125, 59] width 21 height 11
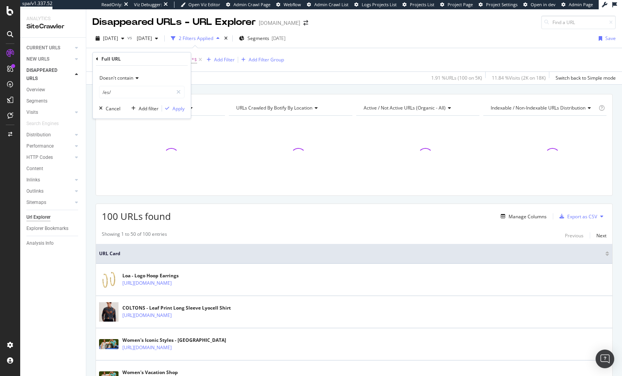
click at [125, 79] on span "Doesn't contain" at bounding box center [116, 78] width 34 height 7
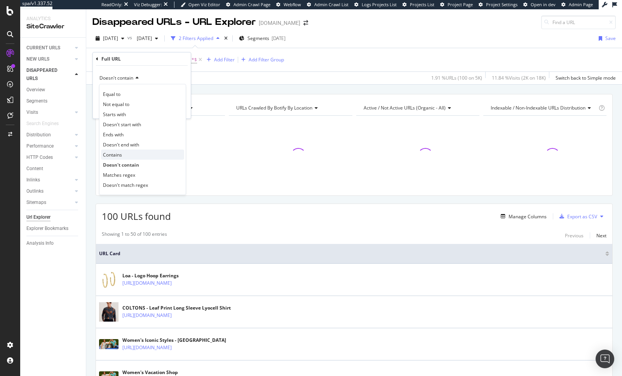
click at [129, 154] on div "Contains" at bounding box center [142, 155] width 83 height 10
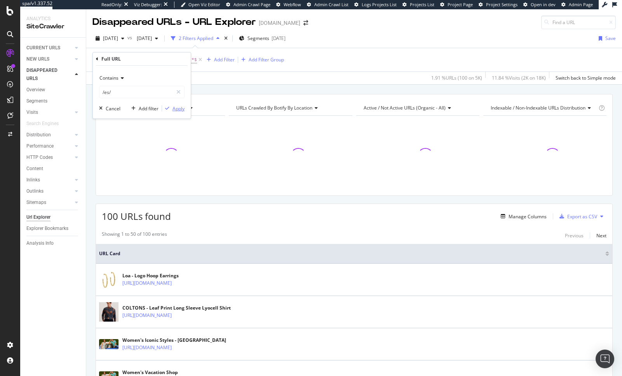
click at [176, 106] on div "Apply" at bounding box center [179, 108] width 12 height 7
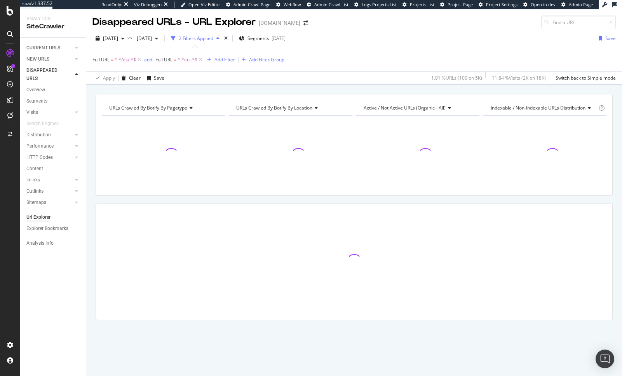
click at [177, 60] on span "Full URL ≠ ^.*eu..*$" at bounding box center [176, 59] width 42 height 7
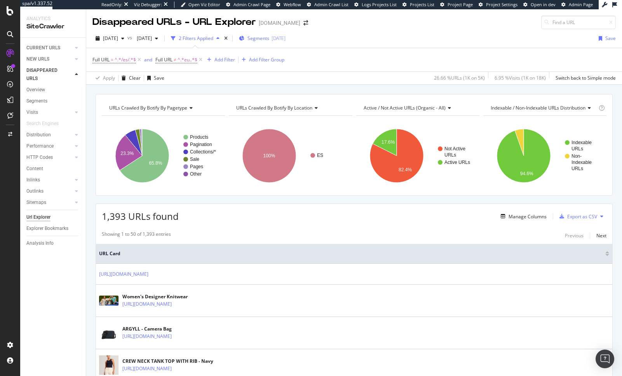
click at [269, 40] on span "Segments" at bounding box center [258, 38] width 22 height 7
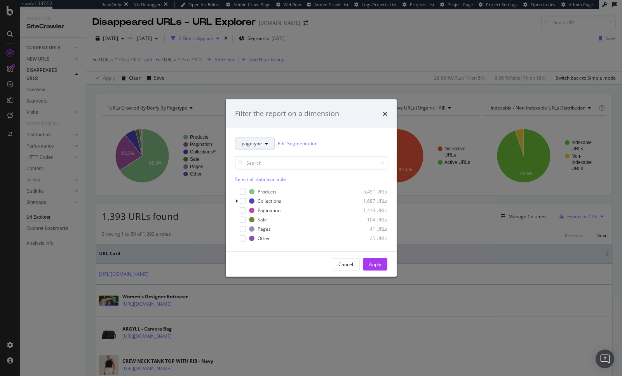
click at [256, 145] on span "pagetype" at bounding box center [252, 143] width 20 height 7
click at [256, 185] on span "Location" at bounding box center [267, 185] width 50 height 7
